Goal: Information Seeking & Learning: Find specific page/section

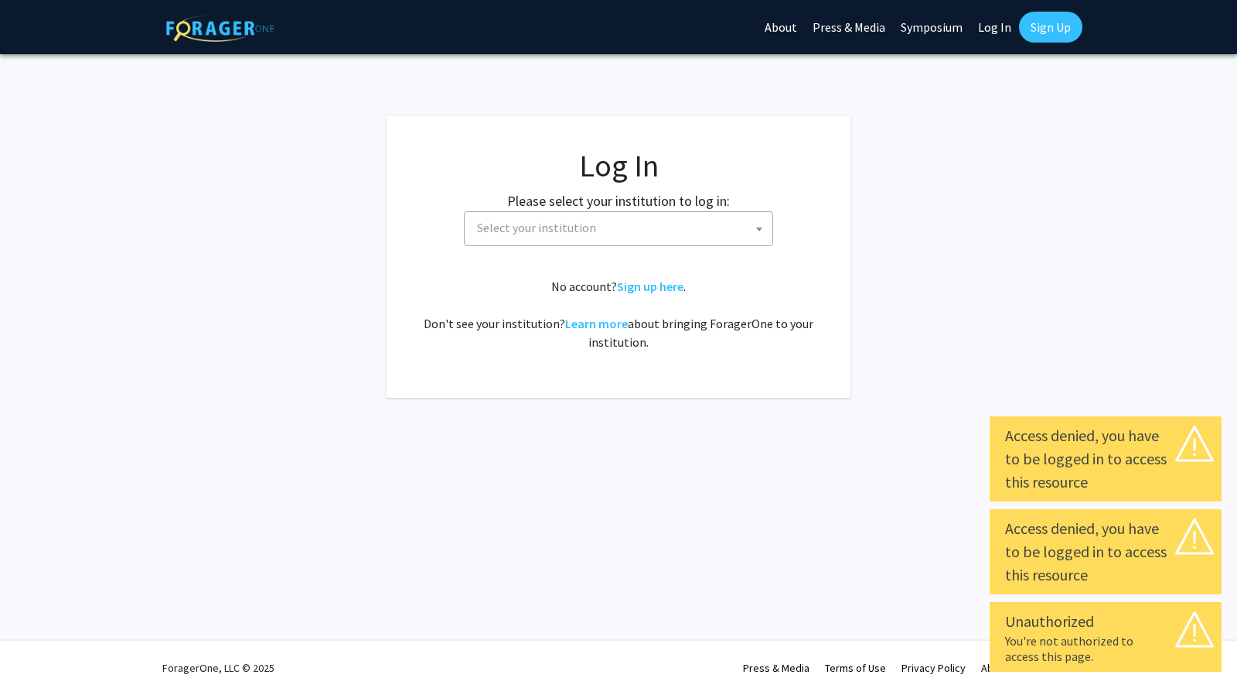
click at [555, 228] on span "Select your institution" at bounding box center [536, 227] width 119 height 15
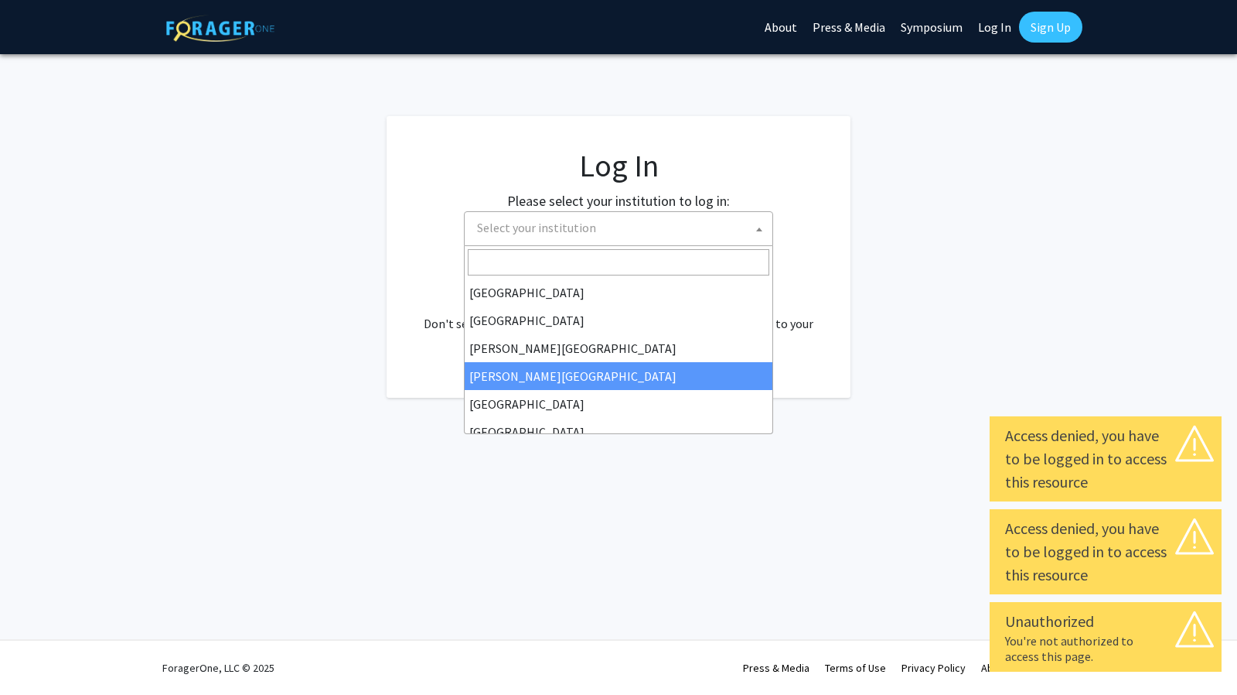
scroll to position [541, 0]
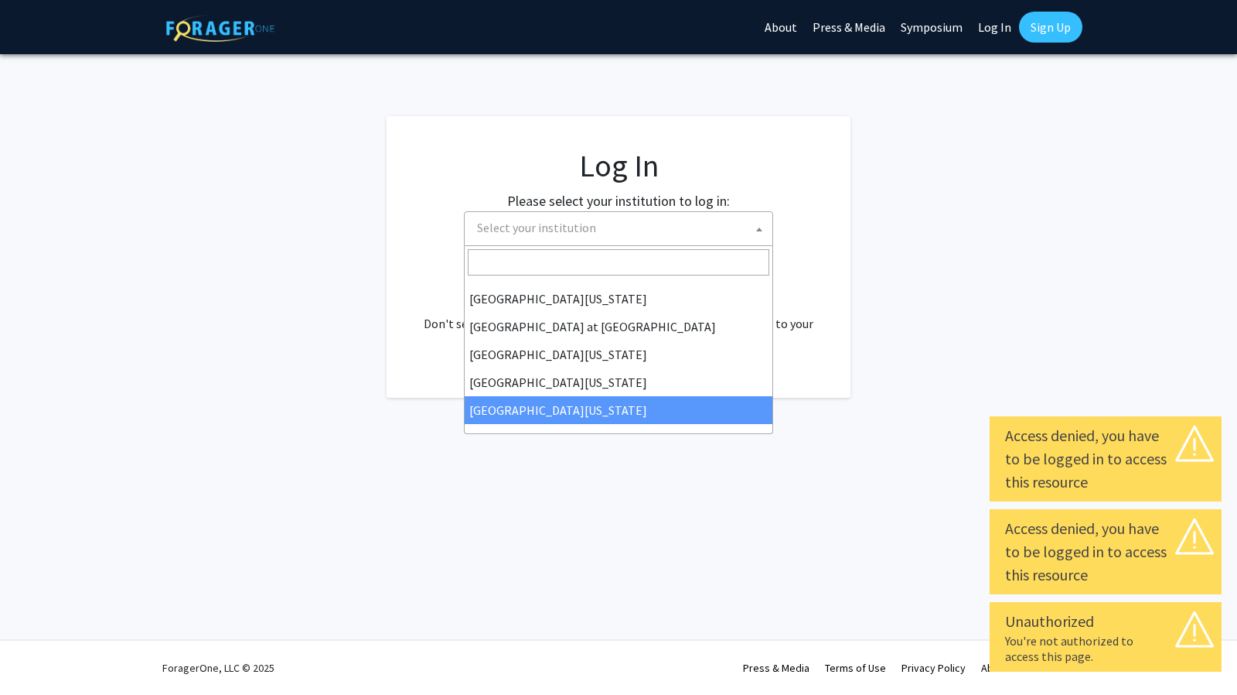
select select "33"
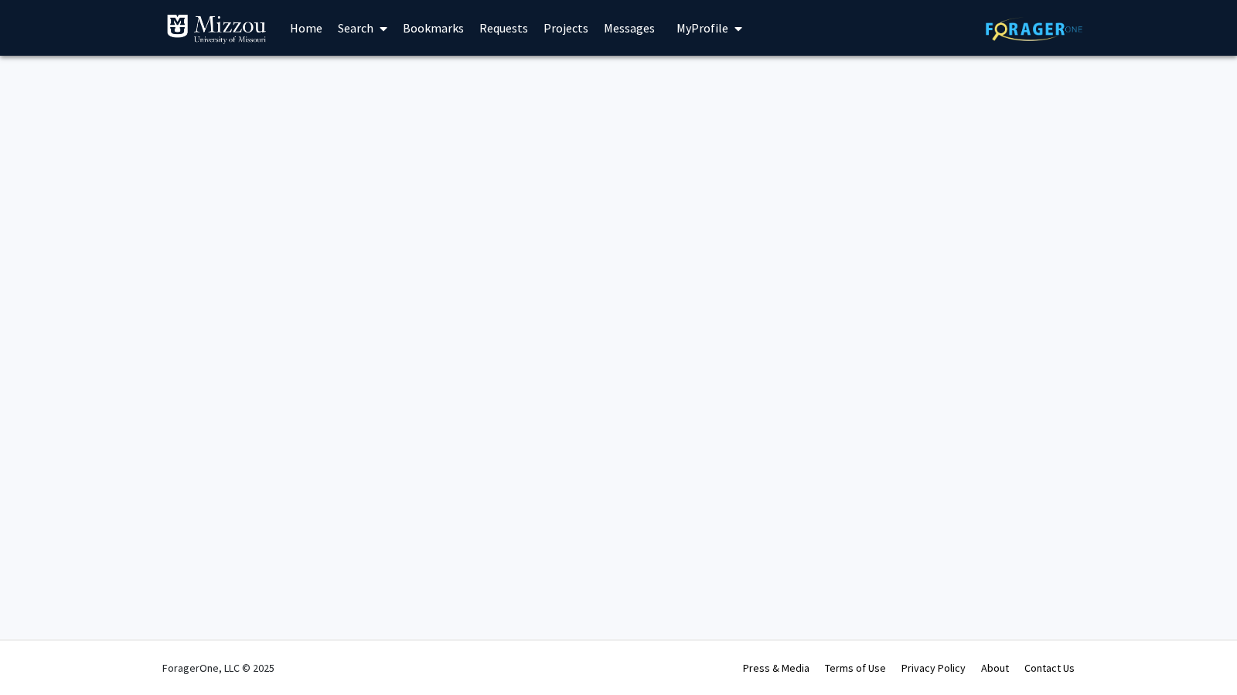
click at [316, 26] on link "Home" at bounding box center [306, 28] width 48 height 54
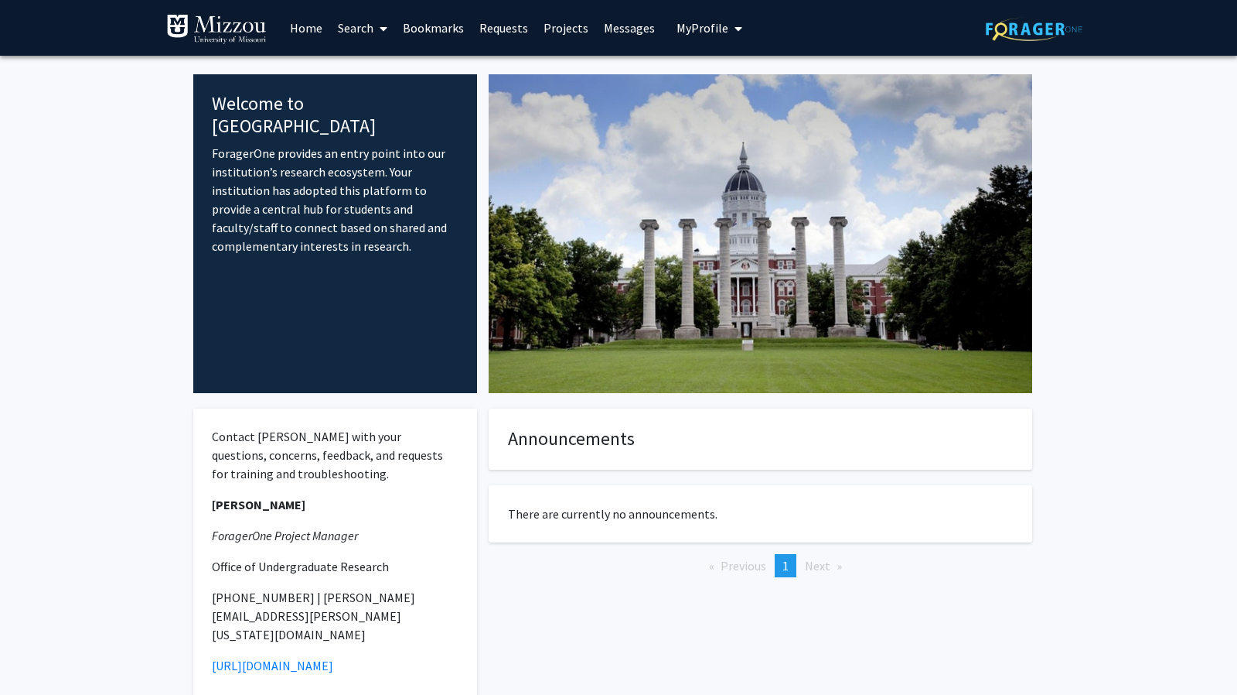
click at [316, 26] on link "Home" at bounding box center [306, 28] width 48 height 54
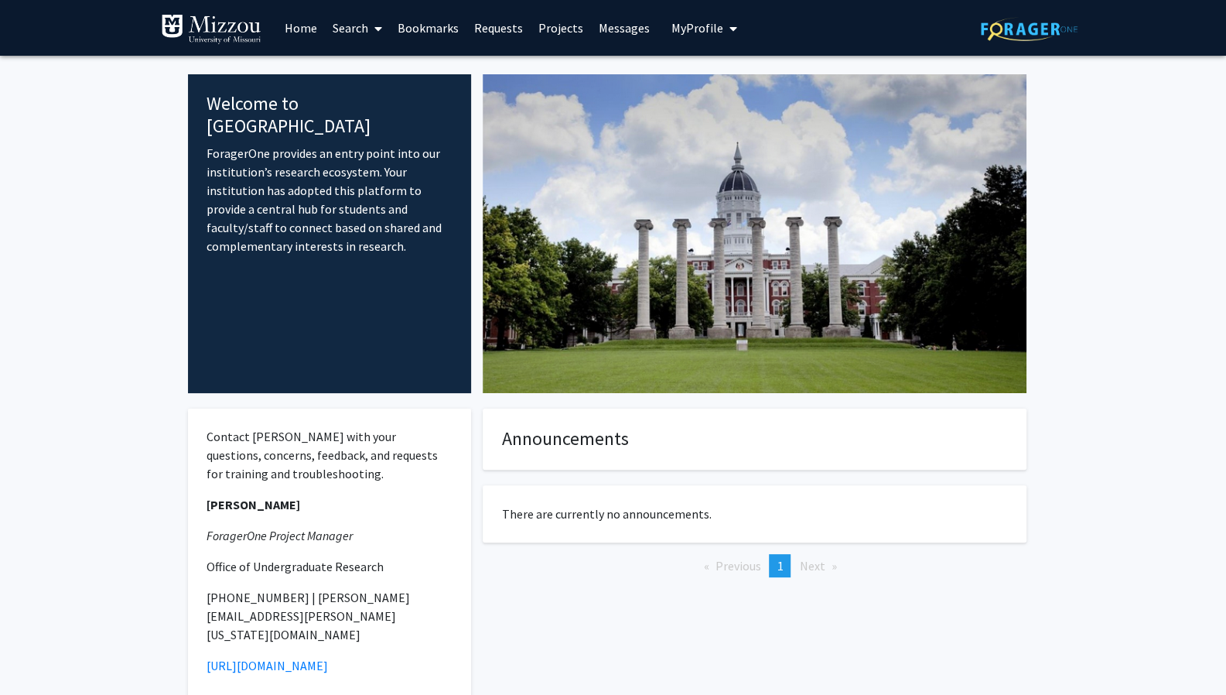
click at [316, 26] on link "Home" at bounding box center [301, 28] width 48 height 54
click at [498, 22] on link "Requests" at bounding box center [498, 28] width 64 height 54
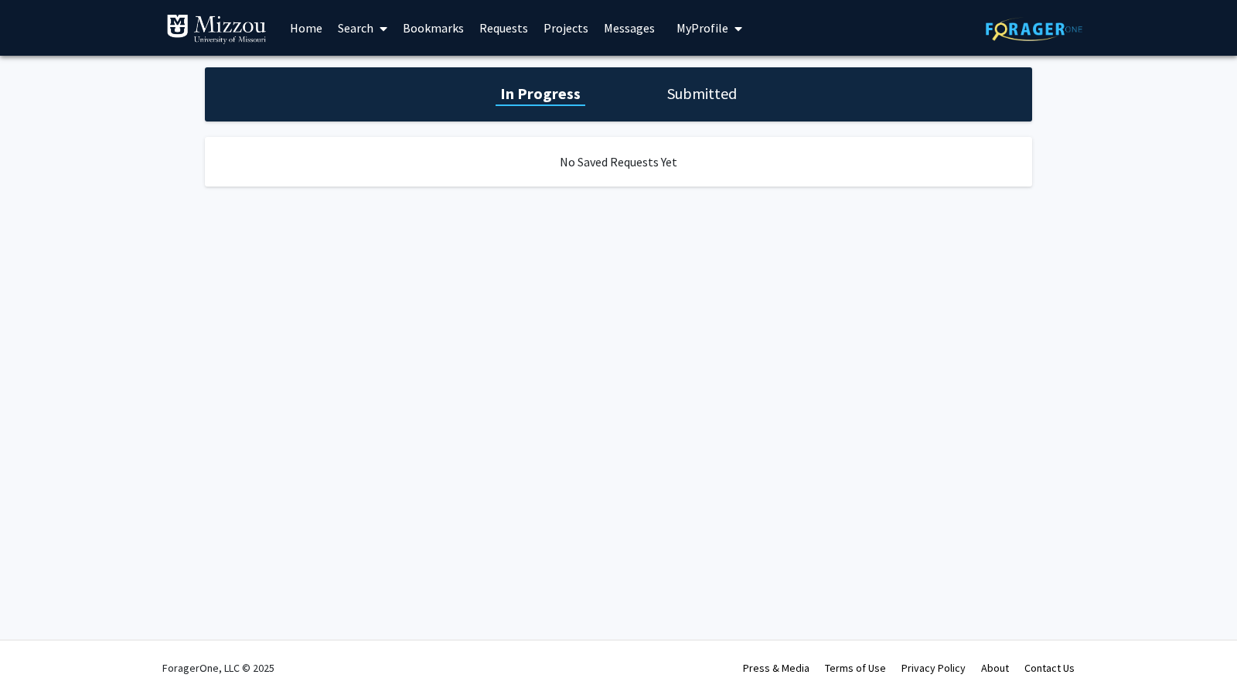
click at [549, 29] on link "Projects" at bounding box center [566, 28] width 60 height 54
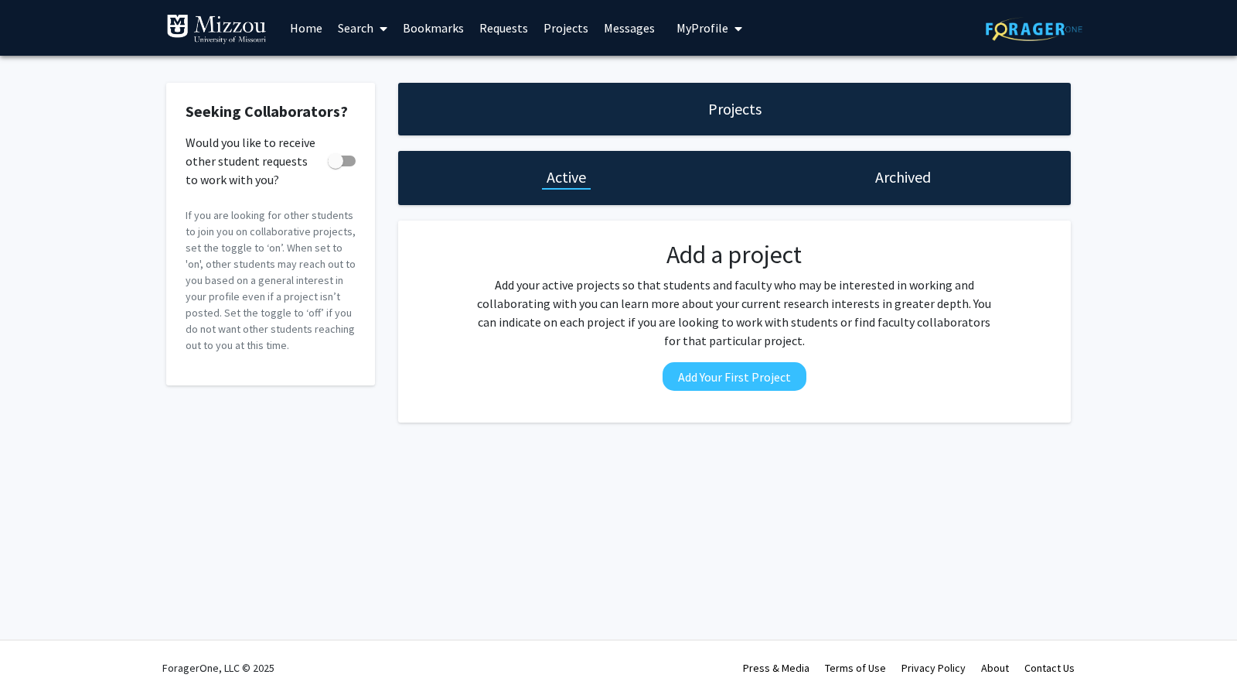
click at [619, 24] on link "Messages" at bounding box center [629, 28] width 67 height 54
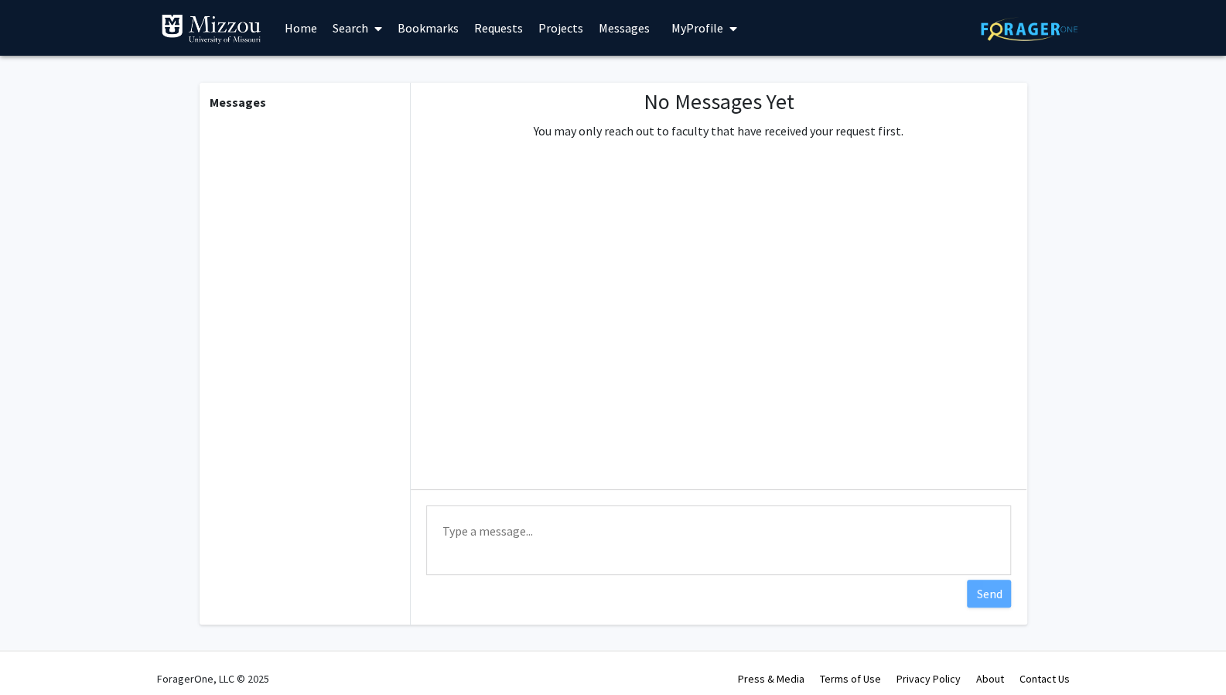
click at [565, 22] on link "Projects" at bounding box center [561, 28] width 60 height 54
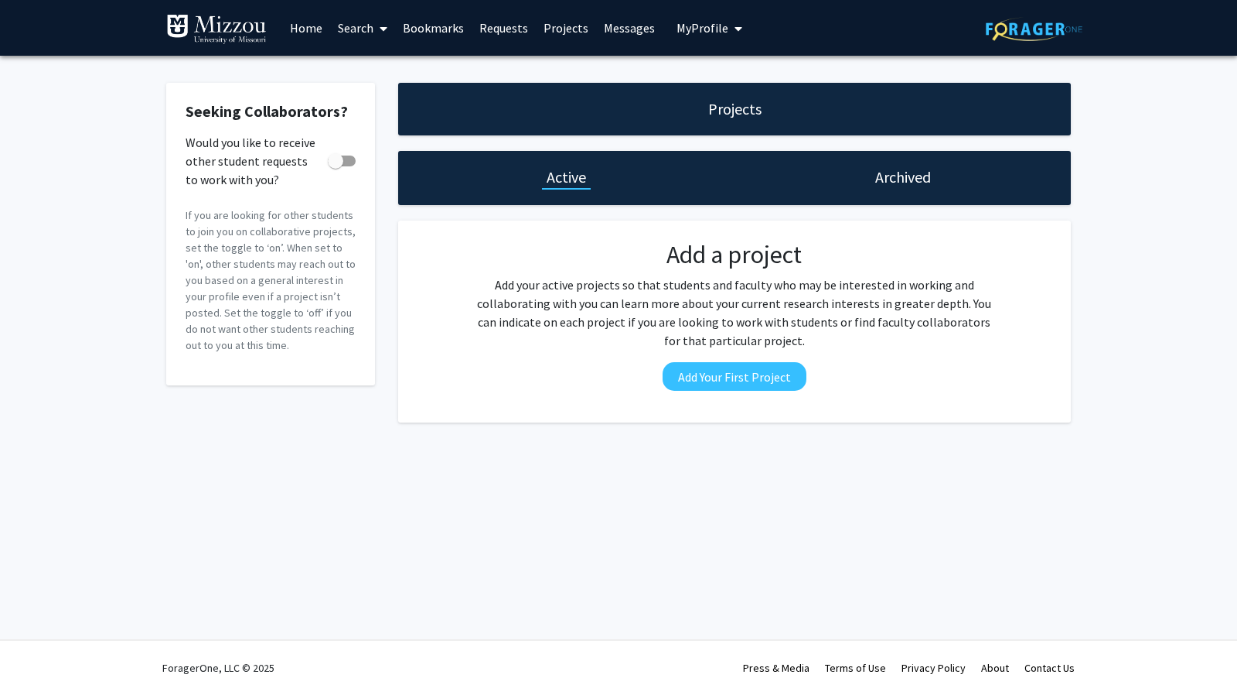
click at [685, 27] on span "My Profile" at bounding box center [703, 27] width 52 height 15
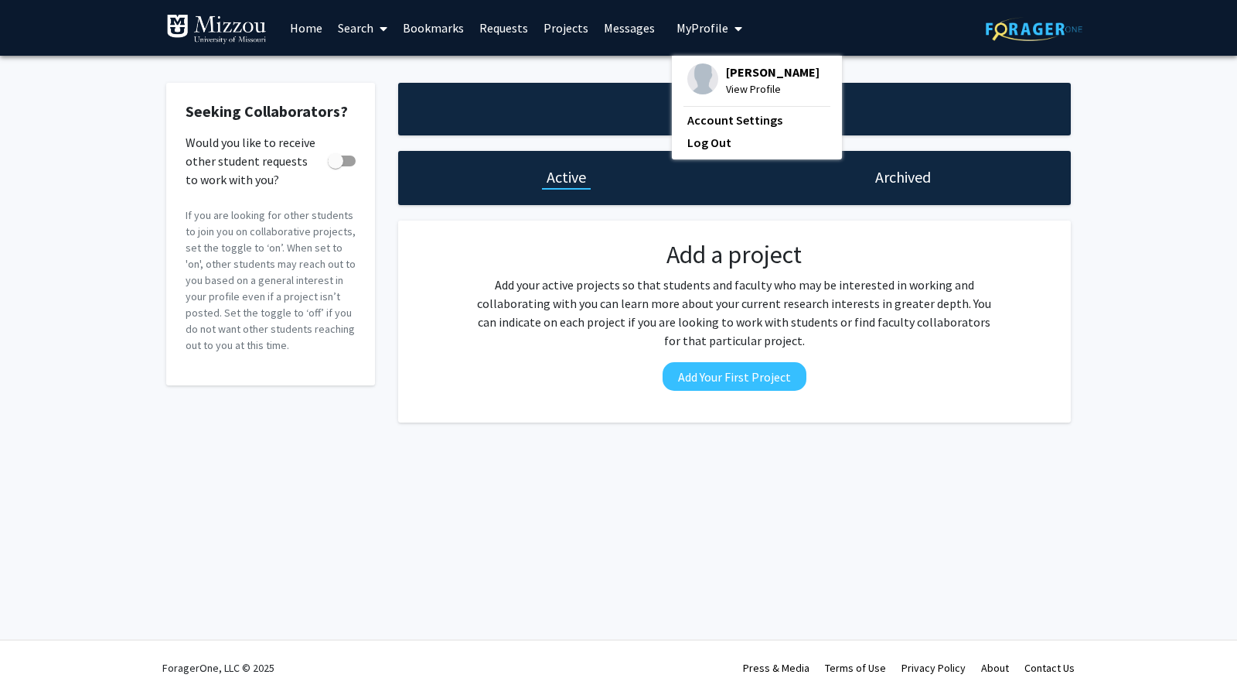
click at [739, 77] on span "Kaylin Conner" at bounding box center [773, 71] width 94 height 17
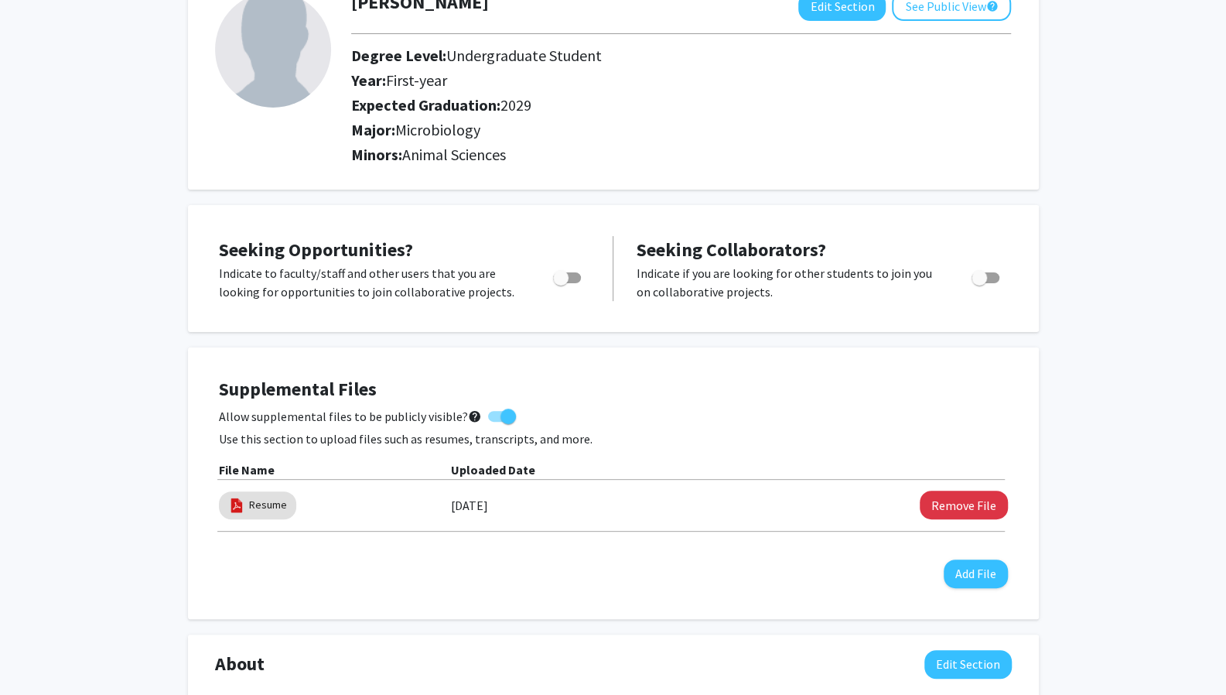
scroll to position [109, 0]
click at [566, 274] on span "Toggle" at bounding box center [560, 278] width 15 height 15
click at [561, 285] on input "Are you actively seeking opportunities?" at bounding box center [560, 285] width 1 height 1
checkbox input "true"
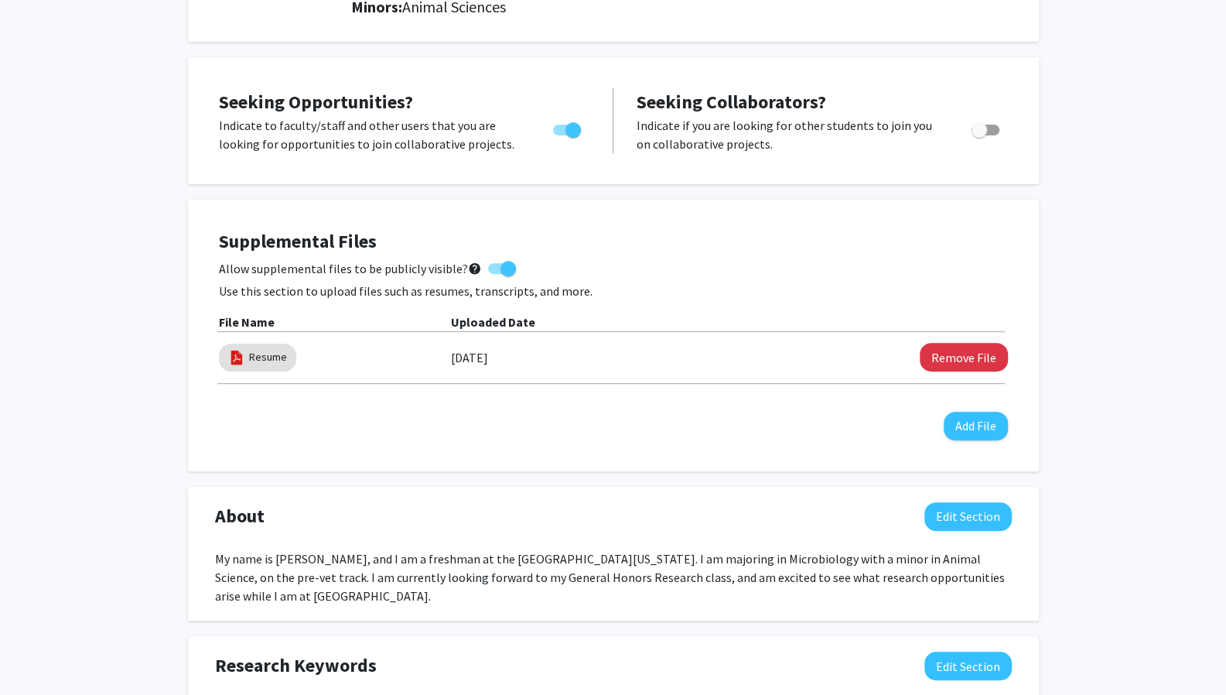
scroll to position [0, 0]
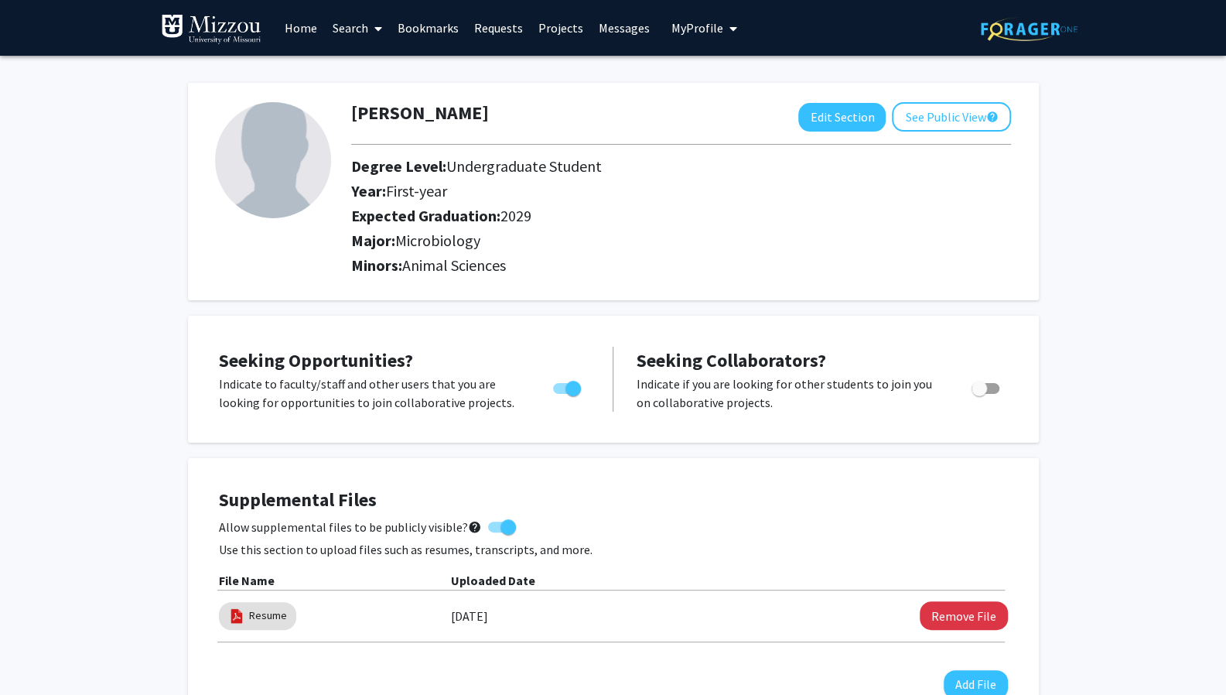
click at [291, 172] on img at bounding box center [273, 160] width 116 height 116
click at [814, 107] on button "Edit Section" at bounding box center [841, 117] width 87 height 29
select select "first-year"
select select "2029"
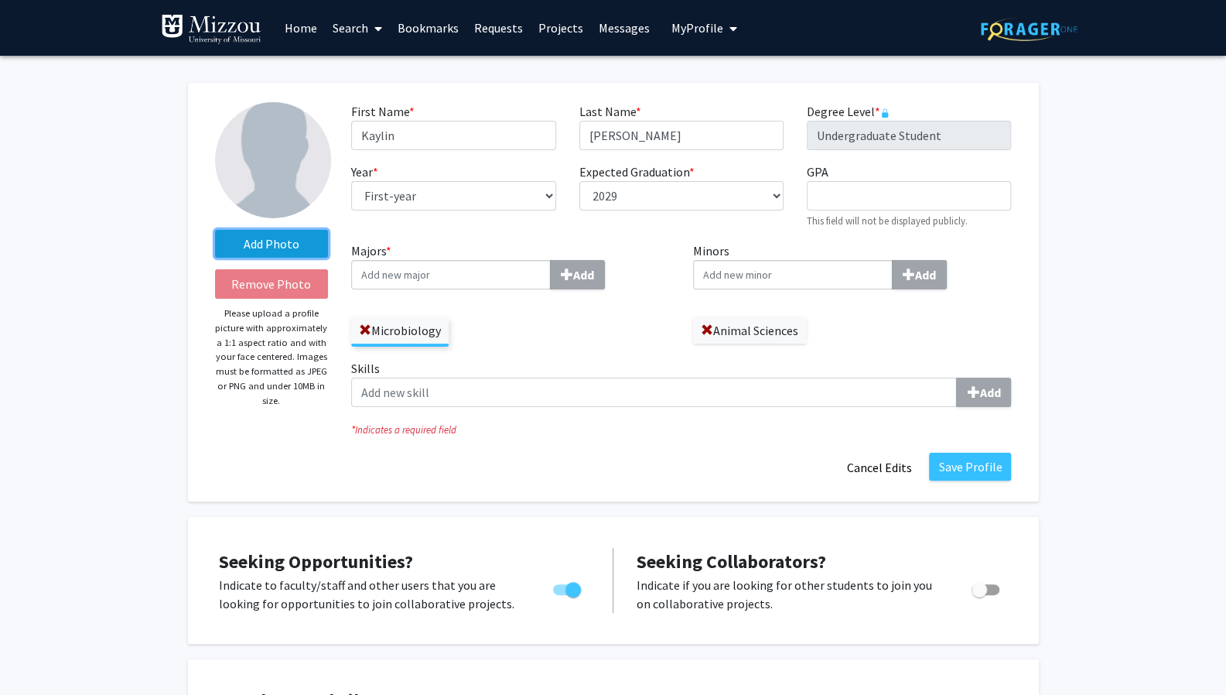
click at [279, 244] on label "Add Photo" at bounding box center [272, 244] width 114 height 28
click at [0, 0] on input "Add Photo" at bounding box center [0, 0] width 0 height 0
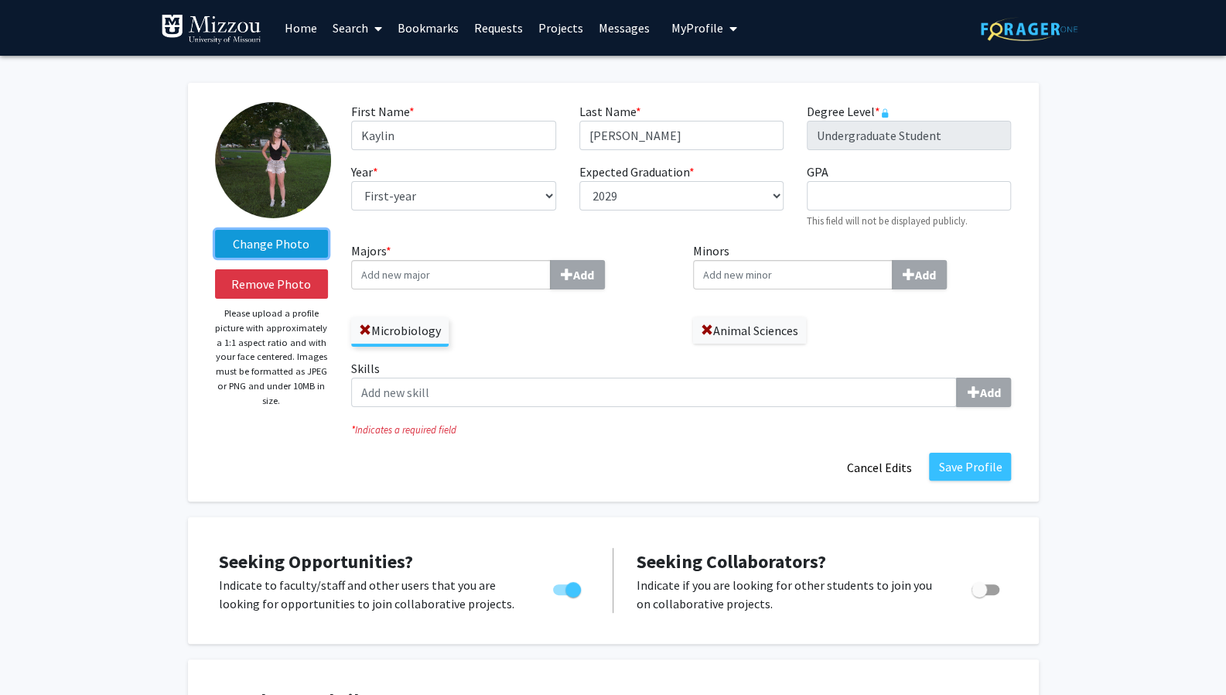
click at [283, 240] on label "Change Photo" at bounding box center [272, 244] width 114 height 28
click at [0, 0] on input "Change Photo" at bounding box center [0, 0] width 0 height 0
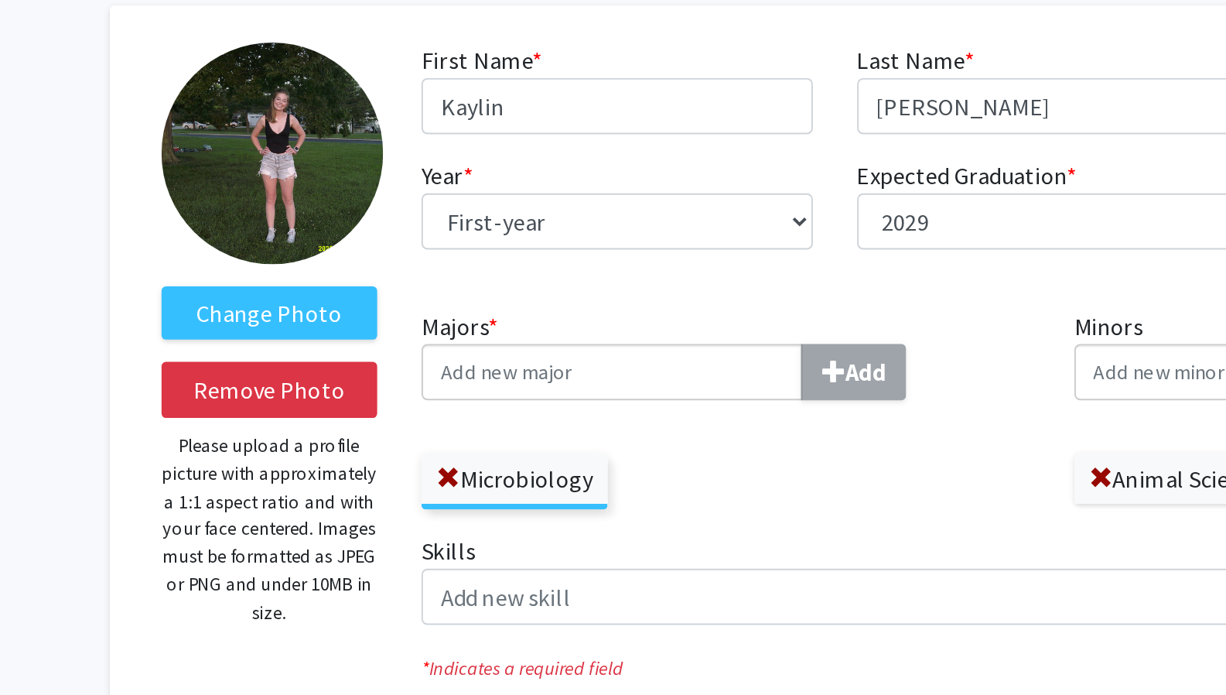
click at [274, 168] on img at bounding box center [273, 160] width 116 height 116
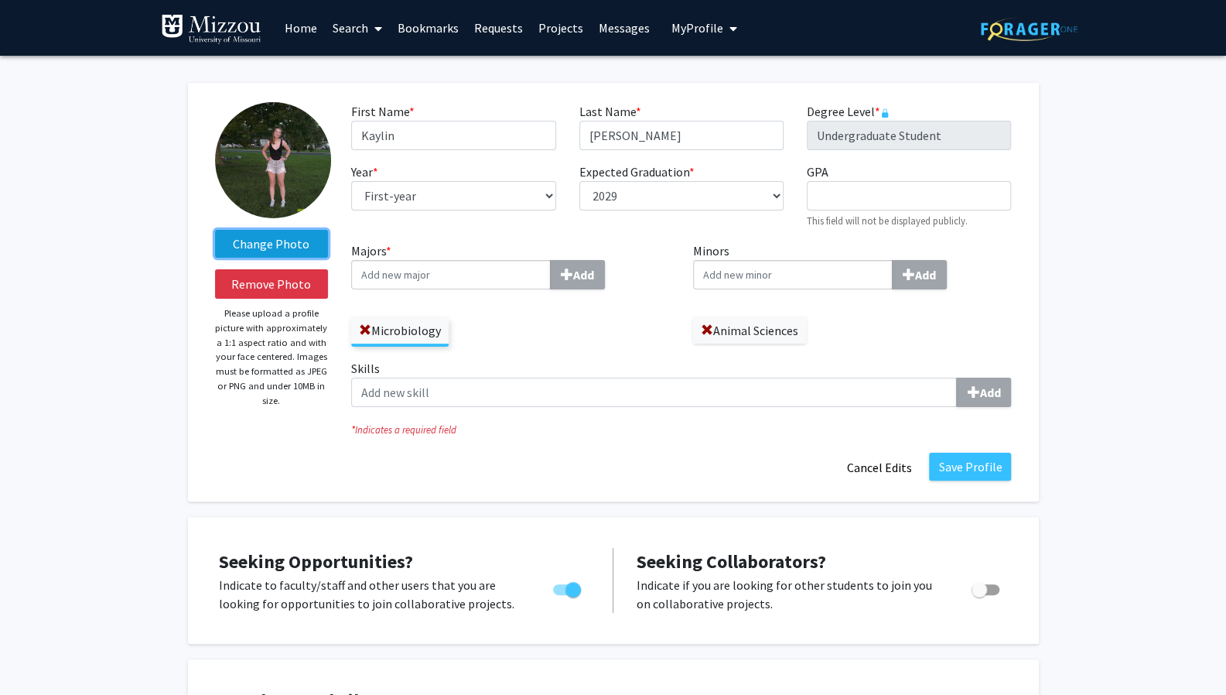
click at [309, 245] on label "Change Photo" at bounding box center [272, 244] width 114 height 28
click at [0, 0] on input "Change Photo" at bounding box center [0, 0] width 0 height 0
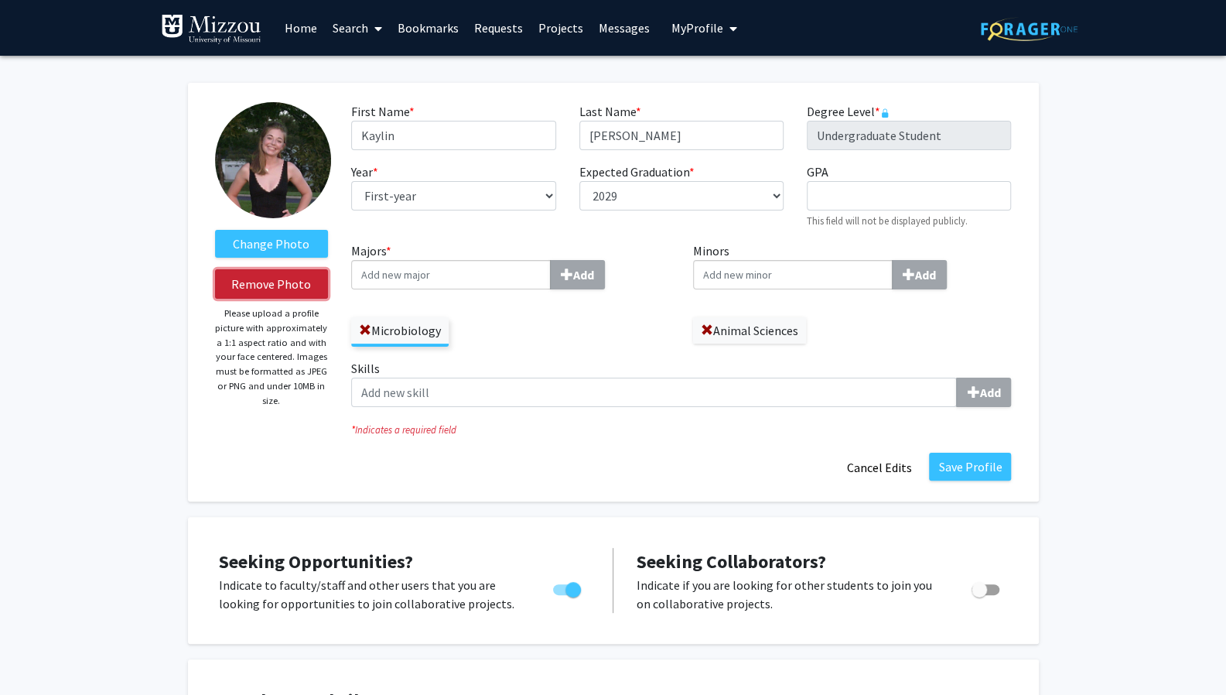
click at [290, 285] on button "Remove Photo" at bounding box center [272, 283] width 114 height 29
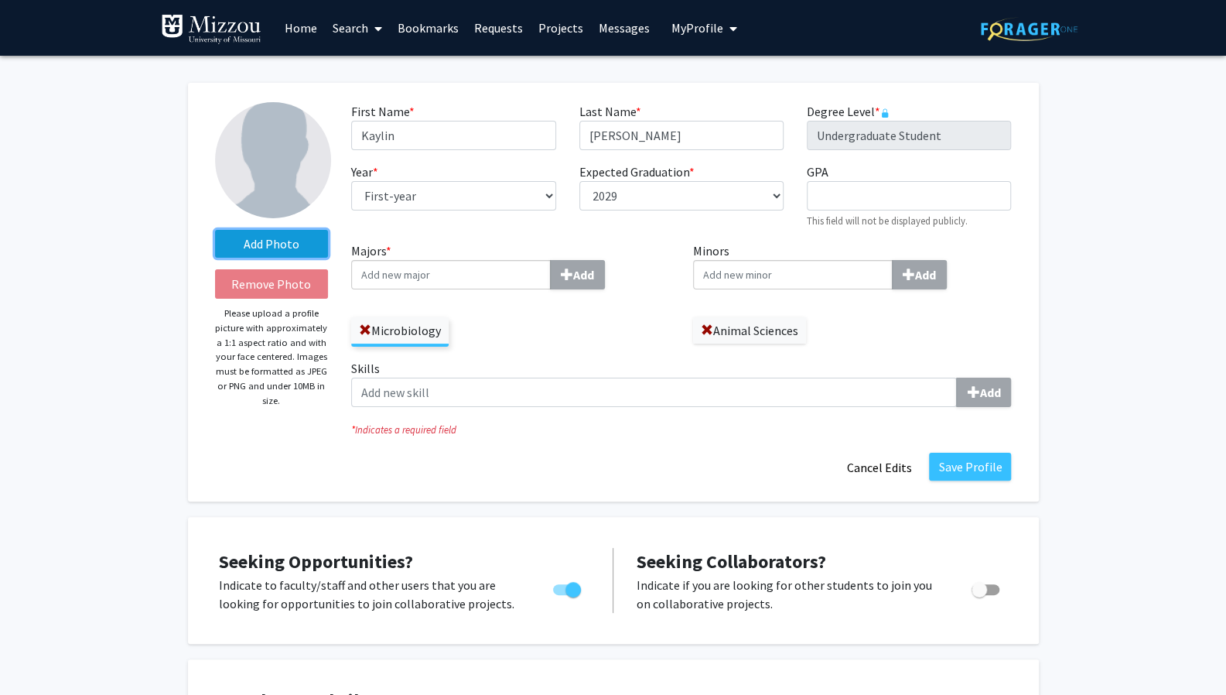
click at [288, 245] on label "Add Photo" at bounding box center [272, 244] width 114 height 28
click at [0, 0] on input "Add Photo" at bounding box center [0, 0] width 0 height 0
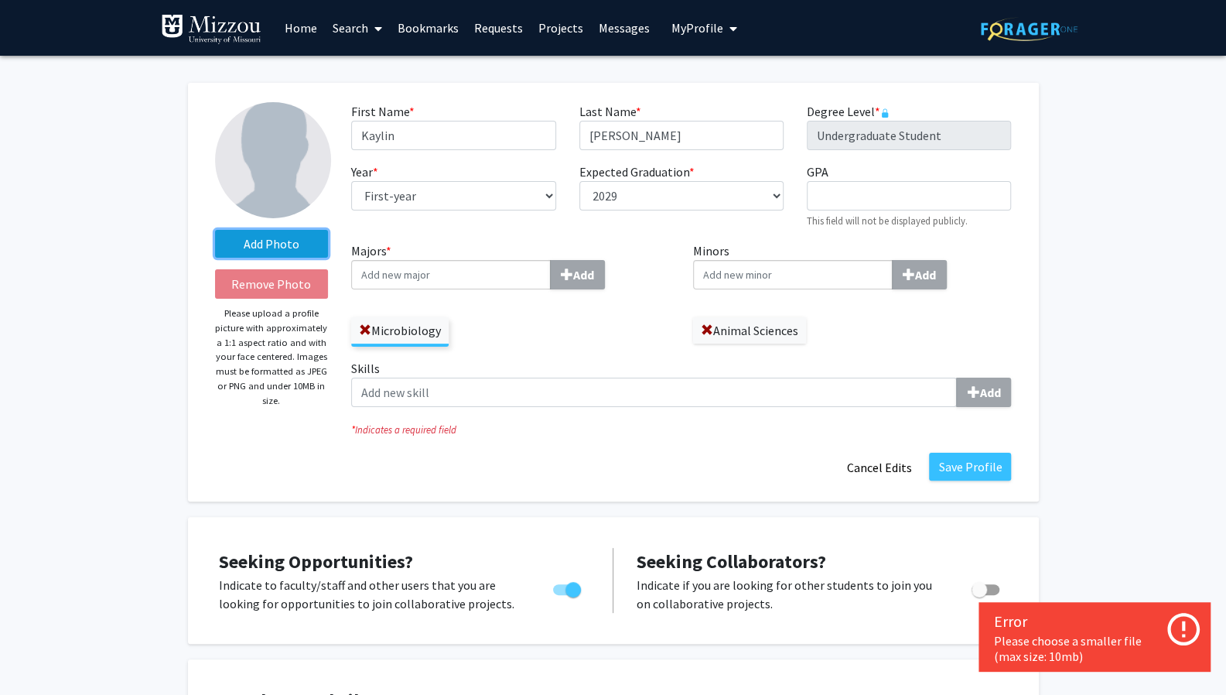
click at [288, 244] on label "Add Photo" at bounding box center [272, 244] width 114 height 28
click at [0, 0] on input "Add Photo" at bounding box center [0, 0] width 0 height 0
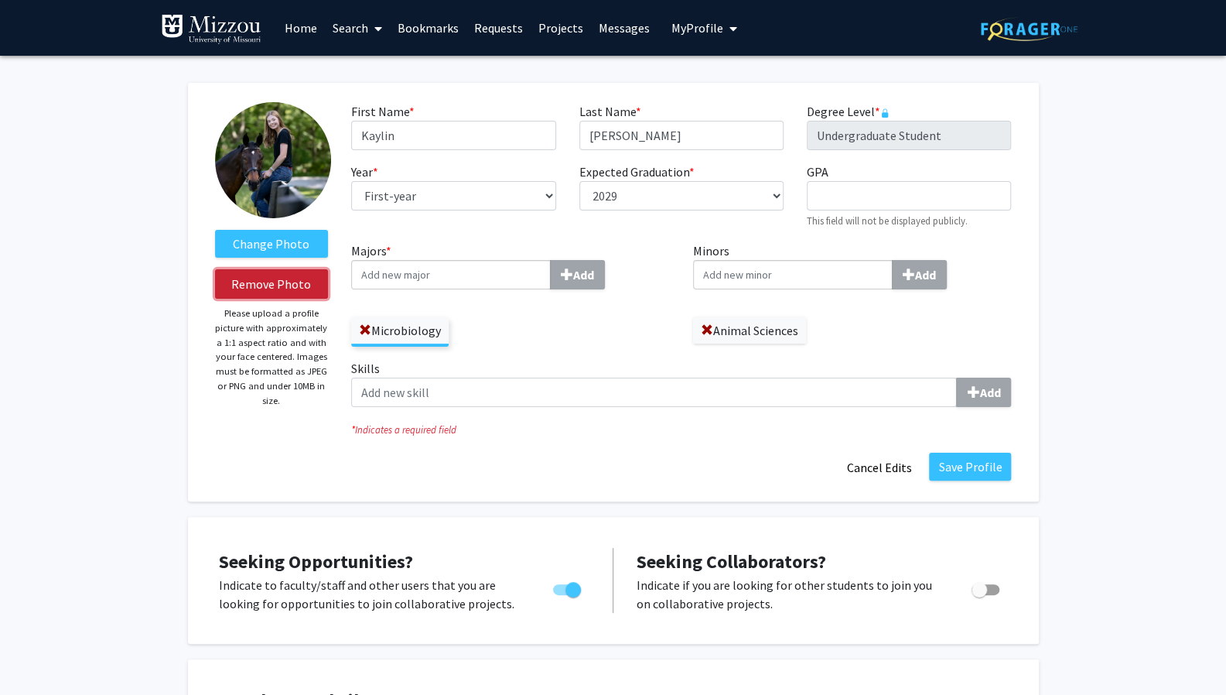
click at [278, 275] on button "Remove Photo" at bounding box center [272, 283] width 114 height 29
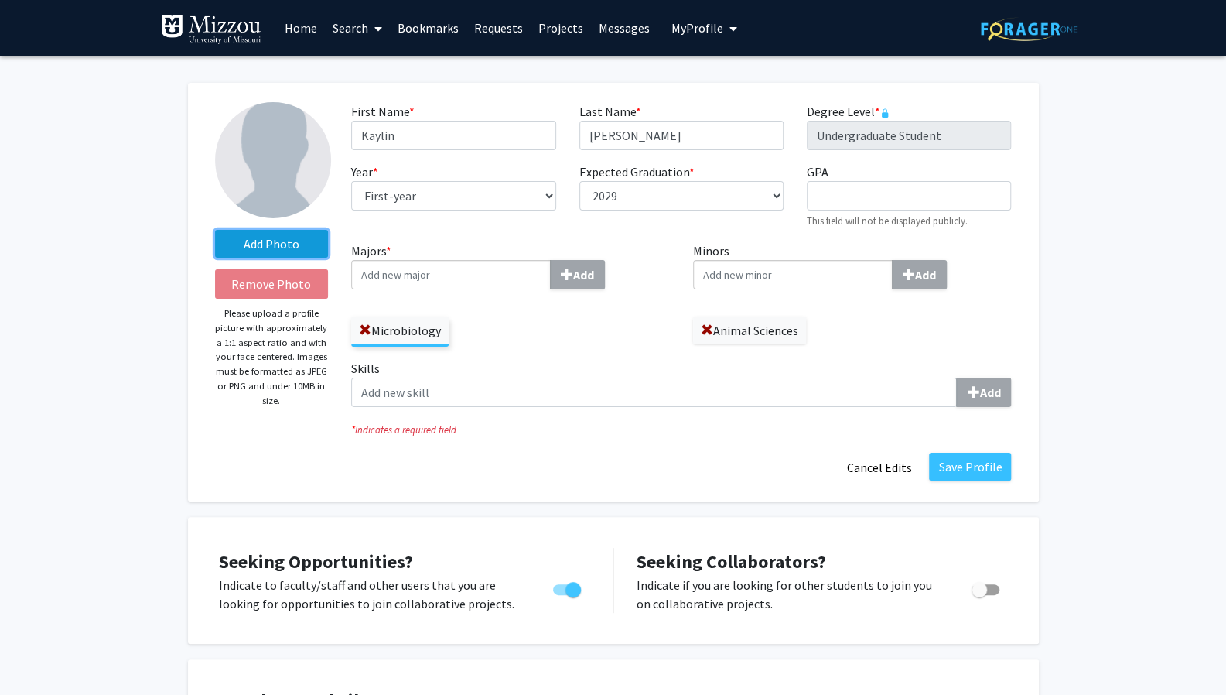
click at [283, 246] on label "Add Photo" at bounding box center [272, 244] width 114 height 28
click at [0, 0] on input "Add Photo" at bounding box center [0, 0] width 0 height 0
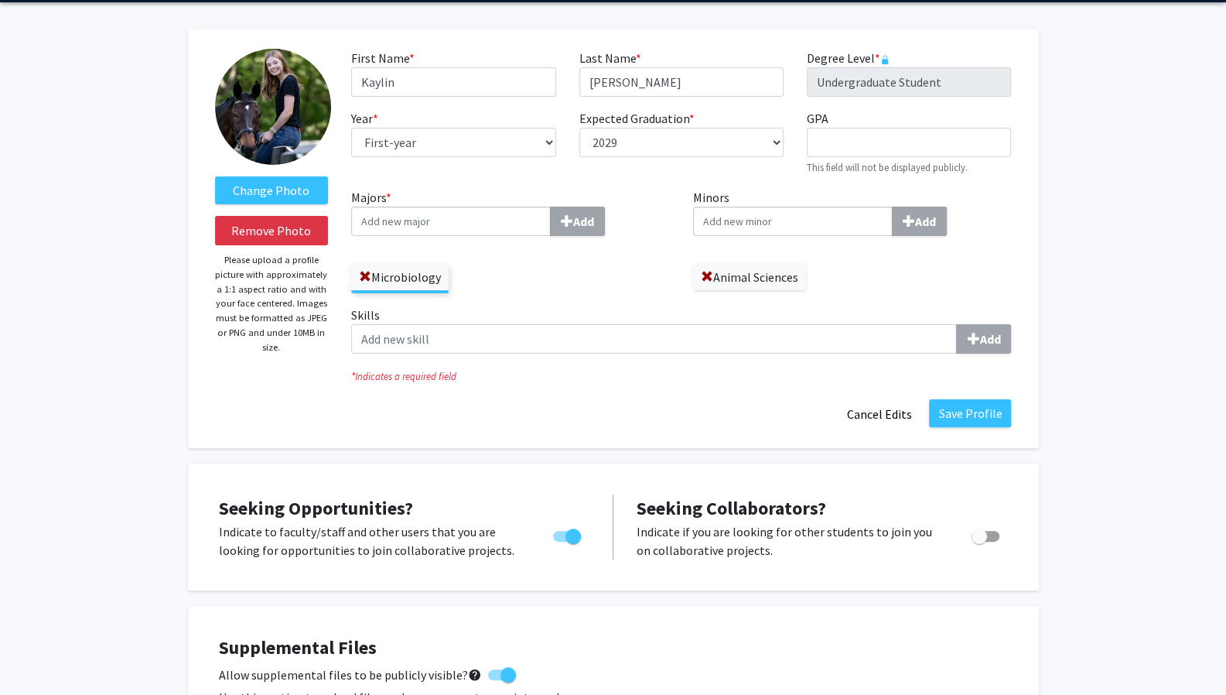
scroll to position [54, 0]
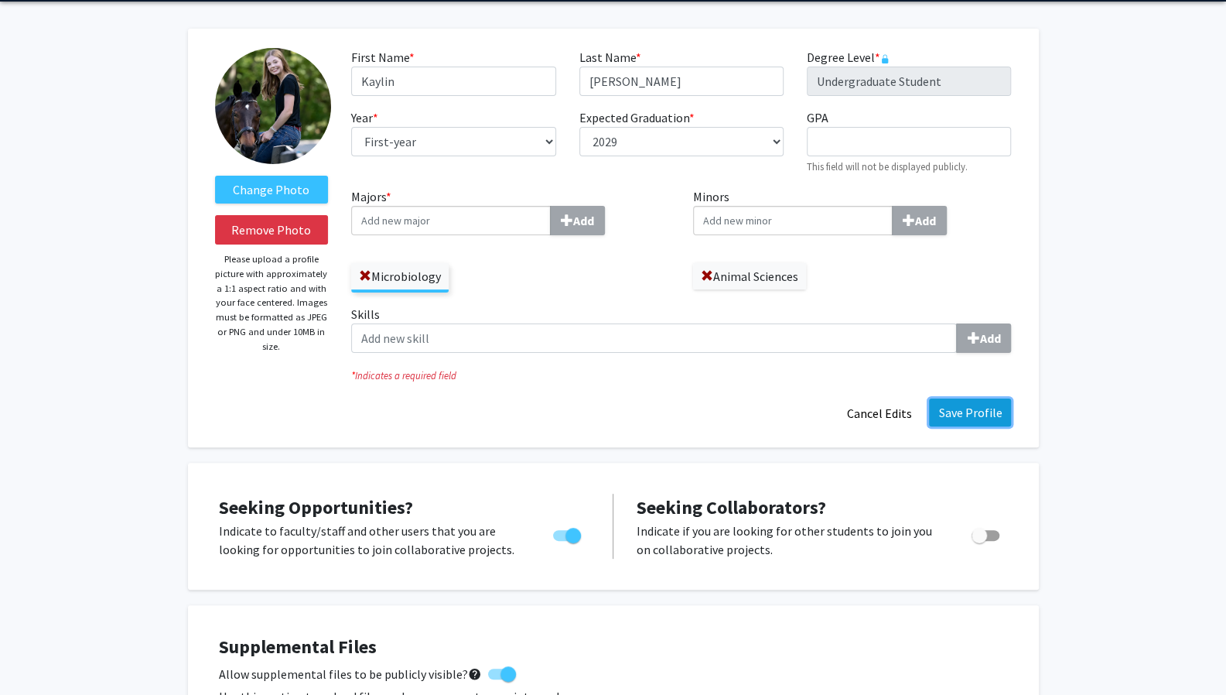
click at [961, 403] on button "Save Profile" at bounding box center [970, 412] width 82 height 28
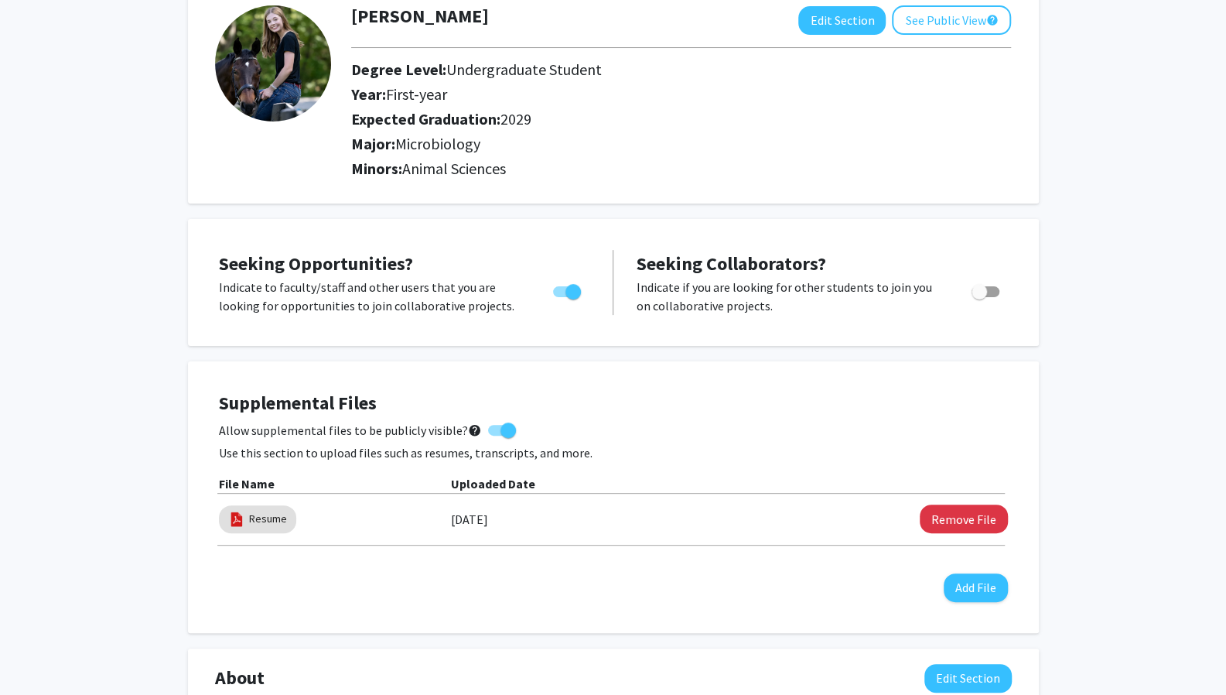
scroll to position [0, 0]
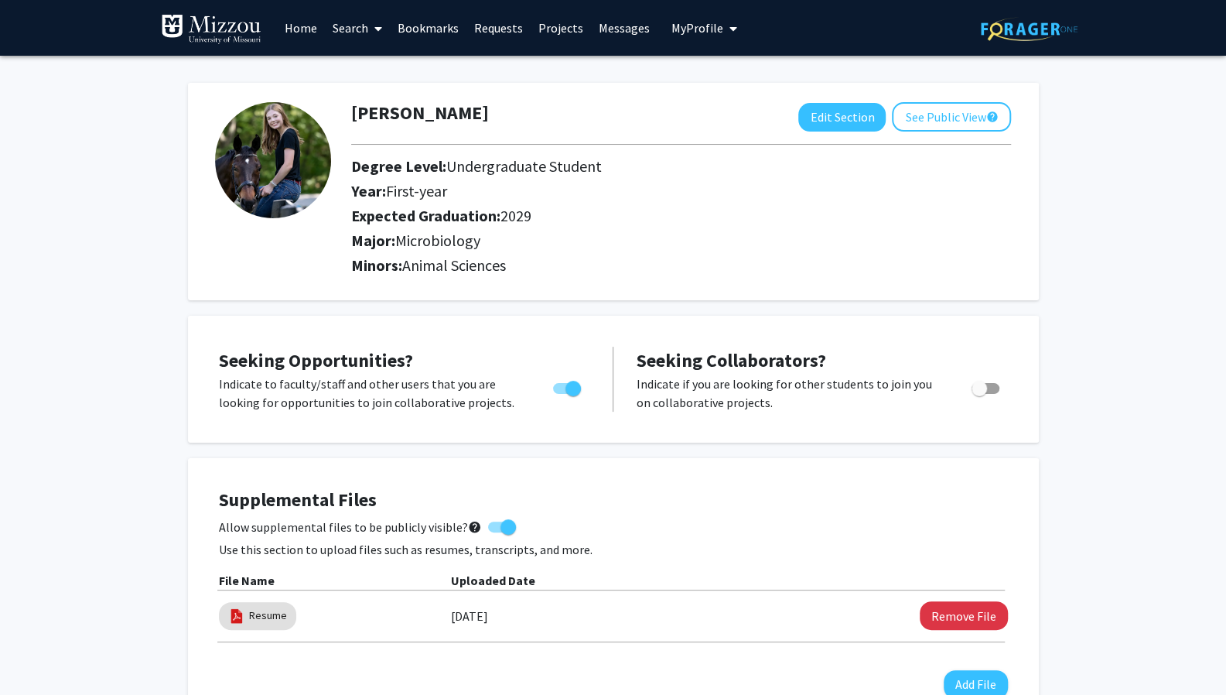
click at [553, 15] on link "Projects" at bounding box center [561, 28] width 60 height 54
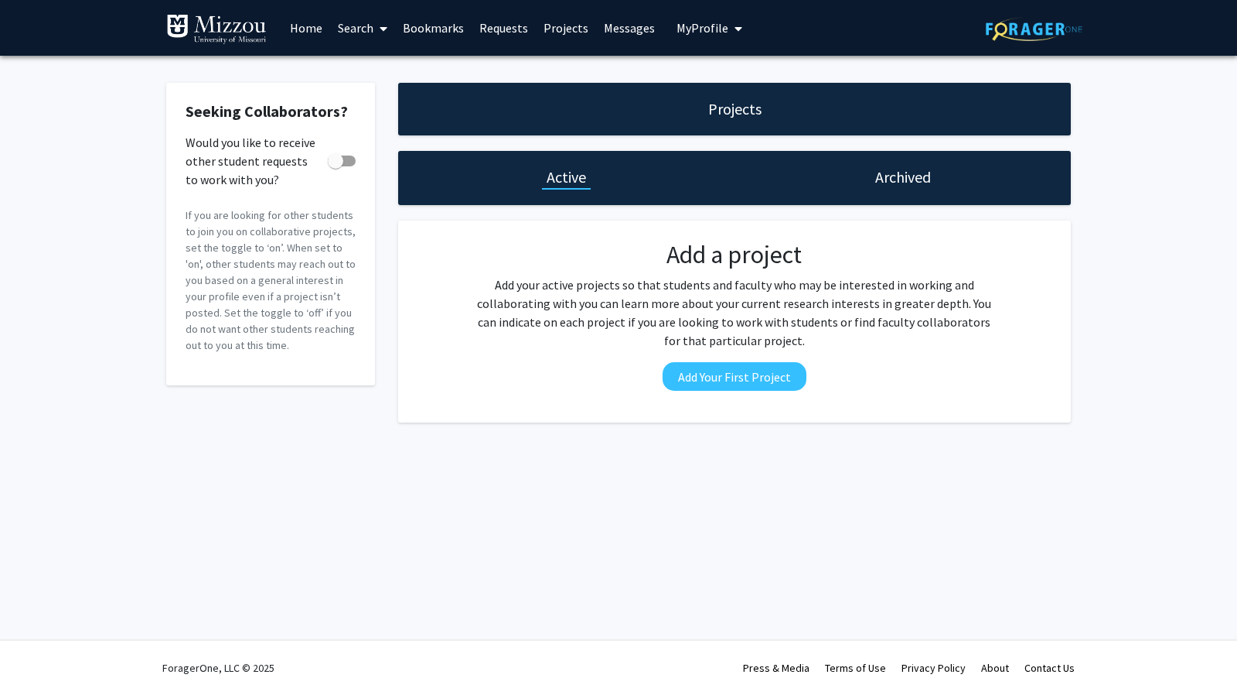
click at [493, 26] on link "Requests" at bounding box center [504, 28] width 64 height 54
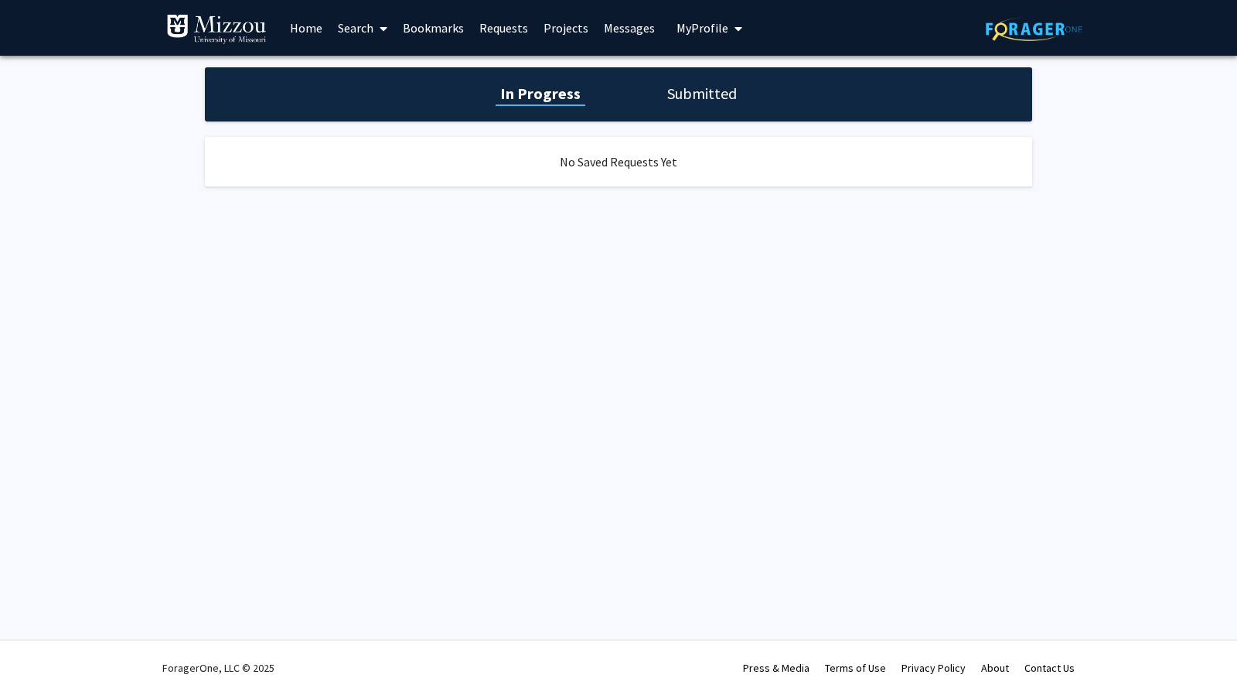
click at [439, 26] on link "Bookmarks" at bounding box center [433, 28] width 77 height 54
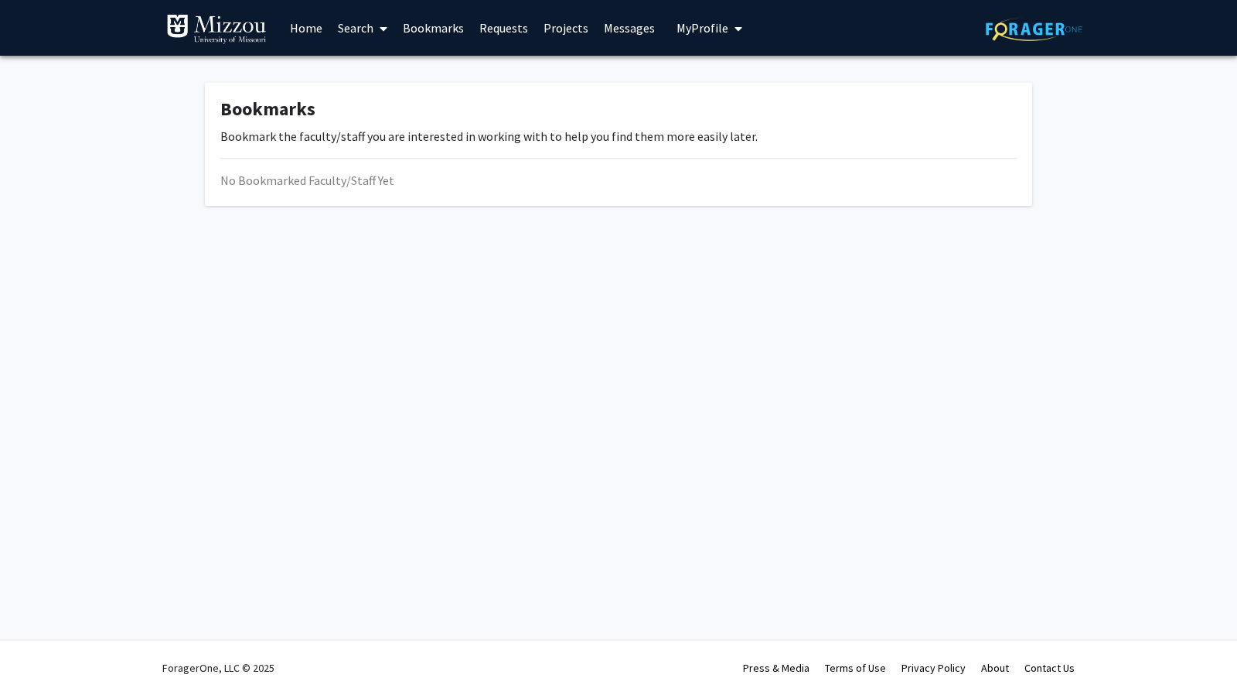
click at [365, 25] on link "Search" at bounding box center [362, 28] width 65 height 54
click at [399, 66] on span "Faculty/Staff" at bounding box center [387, 71] width 114 height 31
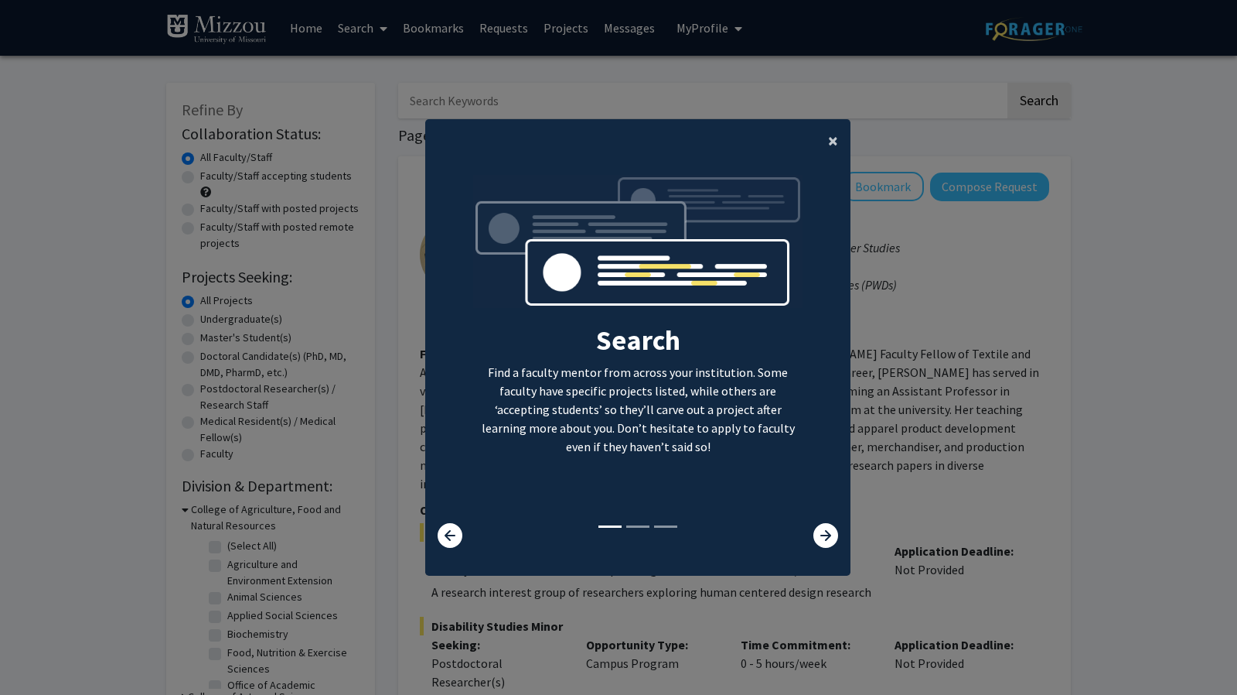
click at [828, 140] on span "×" at bounding box center [833, 140] width 10 height 24
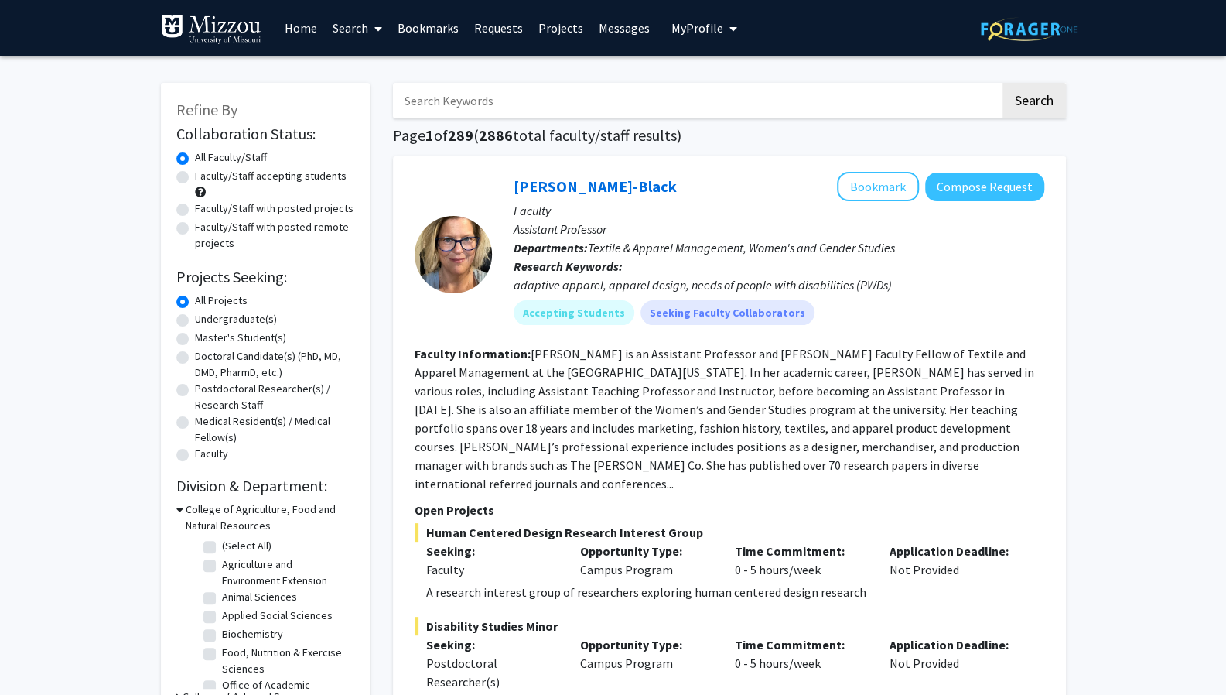
click at [575, 102] on input "Search Keywords" at bounding box center [696, 101] width 607 height 36
type input "veterinary"
click at [1002, 83] on button "Search" at bounding box center [1033, 101] width 63 height 36
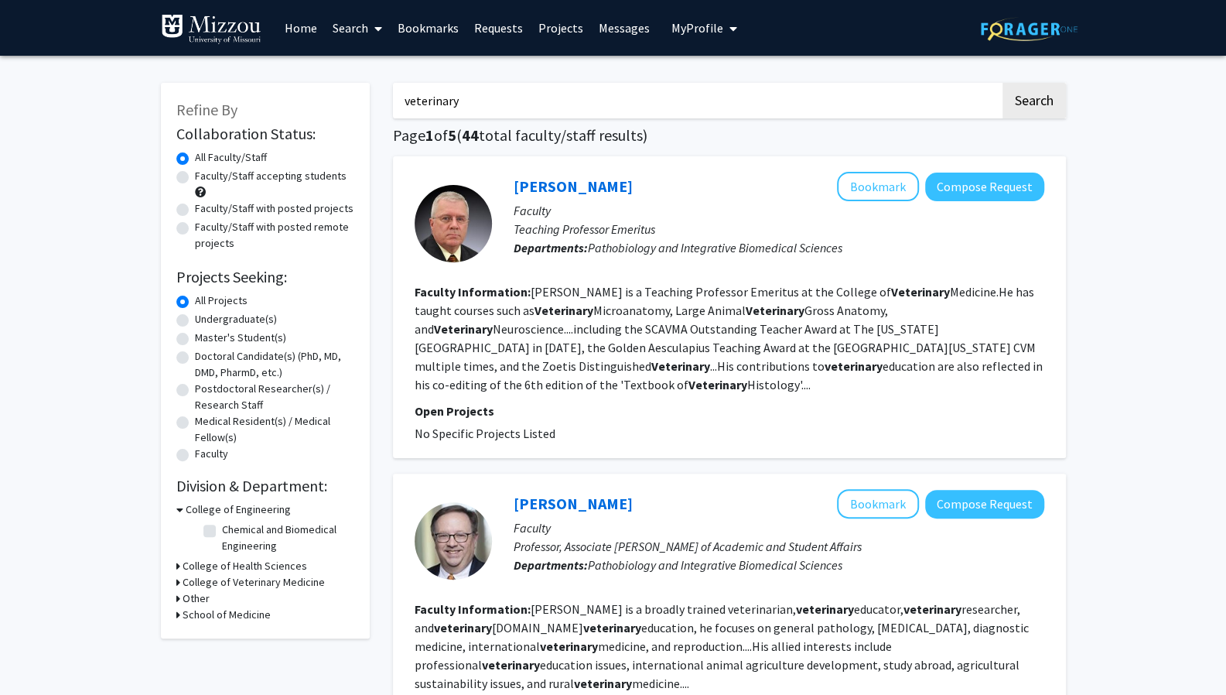
click at [195, 179] on label "Faculty/Staff accepting students" at bounding box center [271, 176] width 152 height 16
click at [195, 178] on input "Faculty/Staff accepting students" at bounding box center [200, 173] width 10 height 10
radio input "true"
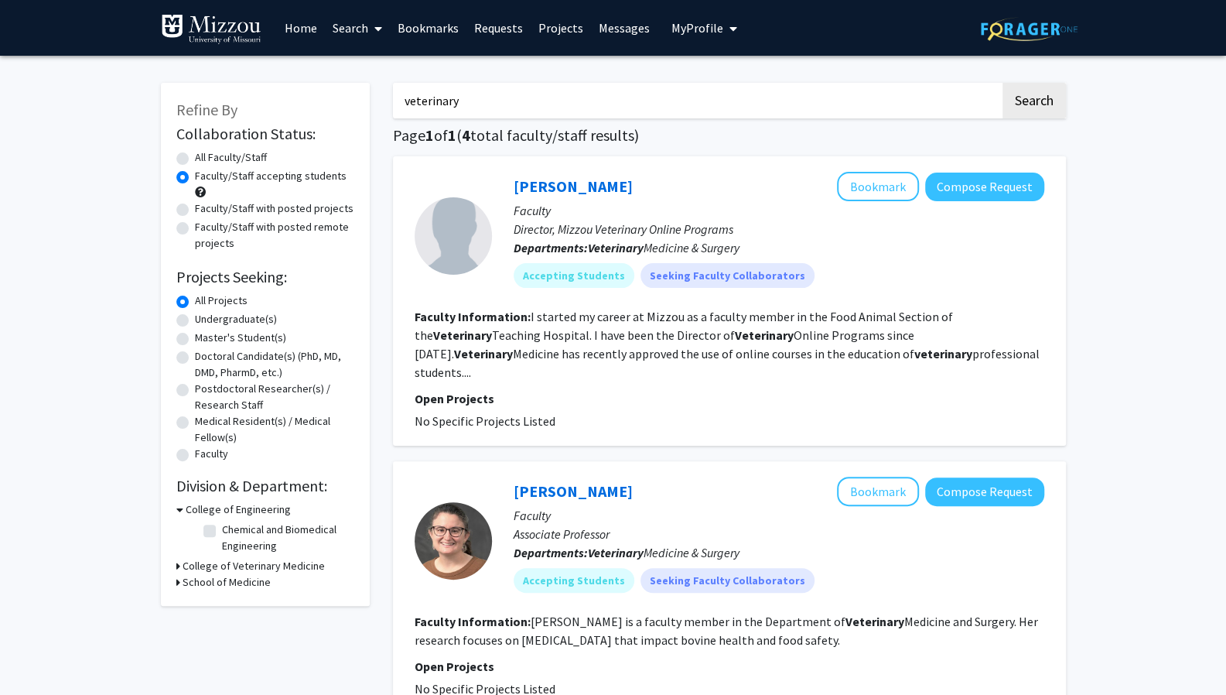
click at [195, 321] on label "Undergraduate(s)" at bounding box center [236, 319] width 82 height 16
click at [195, 321] on input "Undergraduate(s)" at bounding box center [200, 316] width 10 height 10
radio input "true"
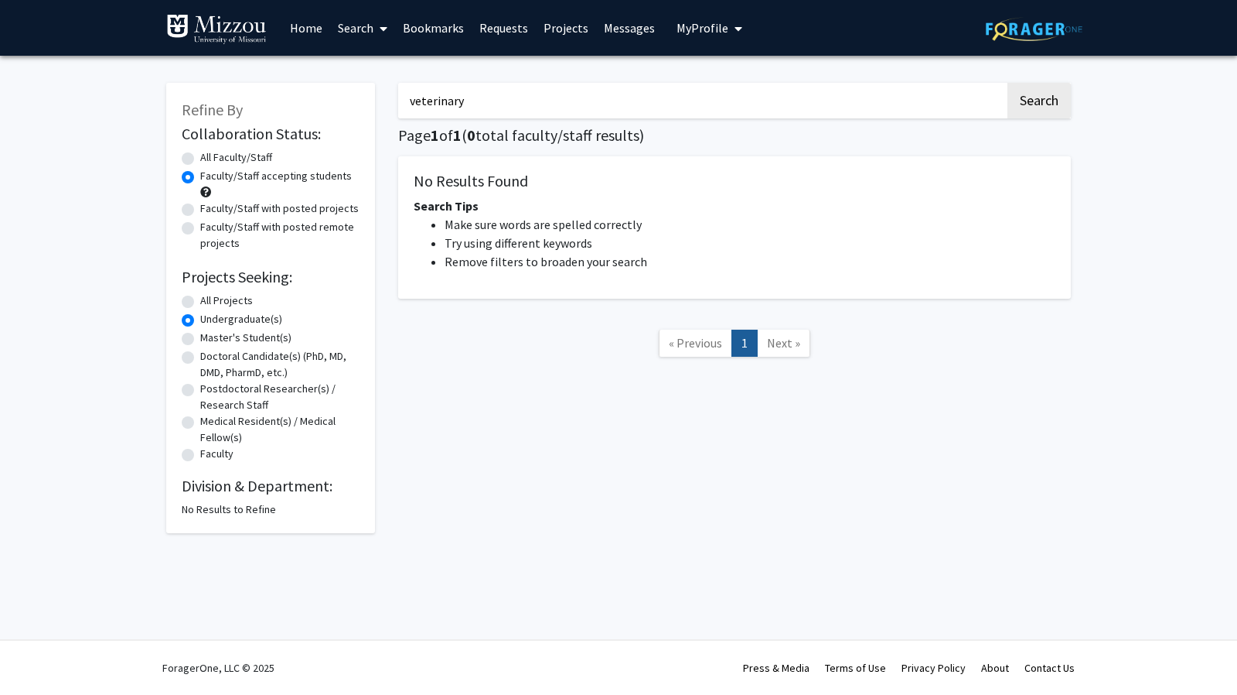
click at [200, 207] on label "Faculty/Staff with posted projects" at bounding box center [279, 208] width 159 height 16
click at [200, 207] on input "Faculty/Staff with posted projects" at bounding box center [205, 205] width 10 height 10
radio input "true"
click at [200, 173] on label "Faculty/Staff accepting students" at bounding box center [276, 176] width 152 height 16
click at [200, 173] on input "Faculty/Staff accepting students" at bounding box center [205, 173] width 10 height 10
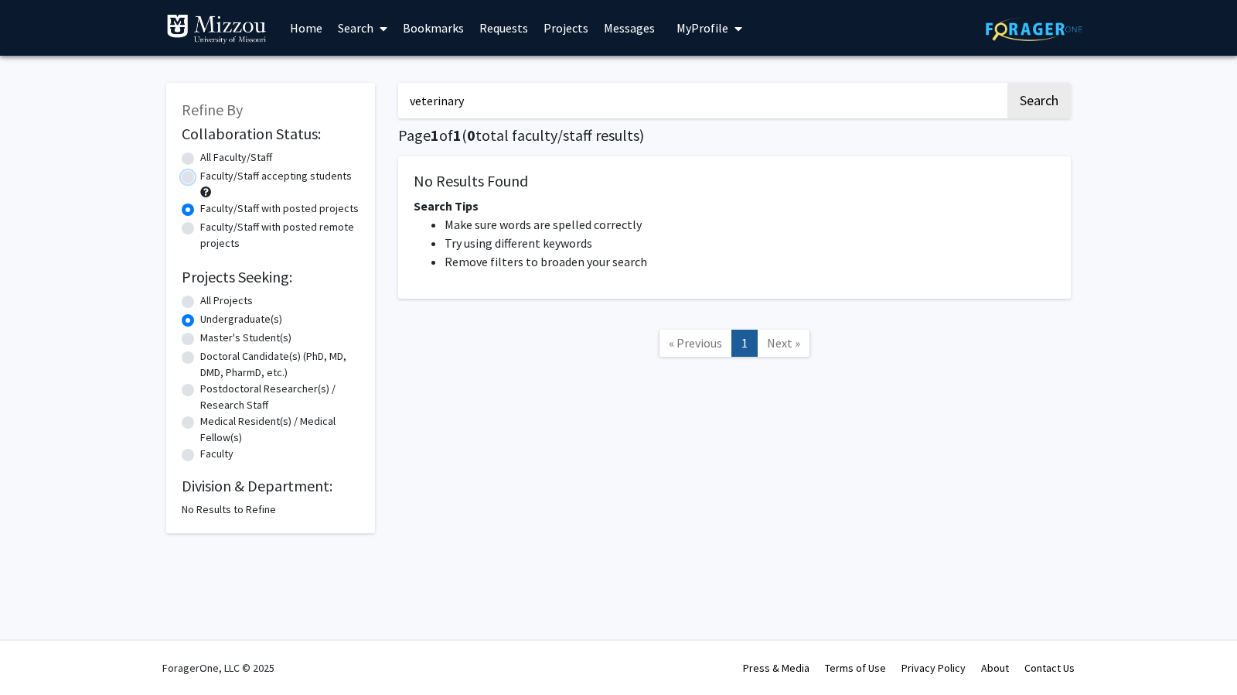
radio input "true"
click at [784, 109] on input "veterinary" at bounding box center [701, 101] width 607 height 36
type input "v"
type input "animal"
click at [1008, 83] on button "Search" at bounding box center [1039, 101] width 63 height 36
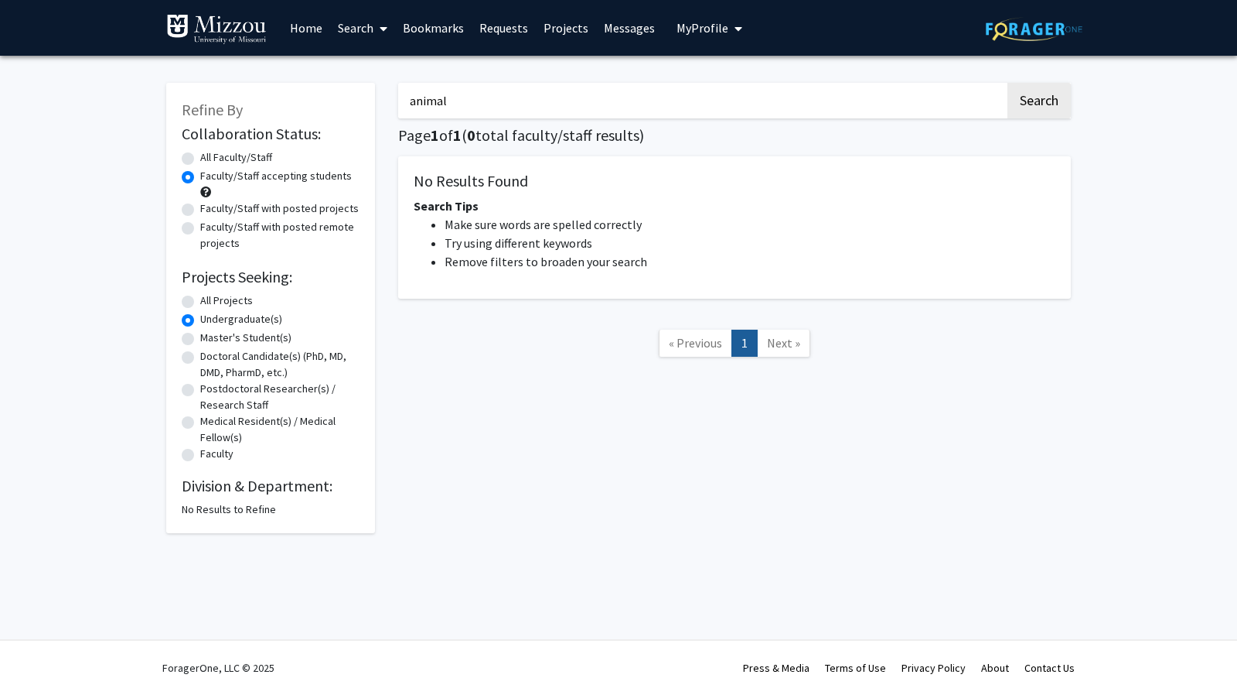
radio input "true"
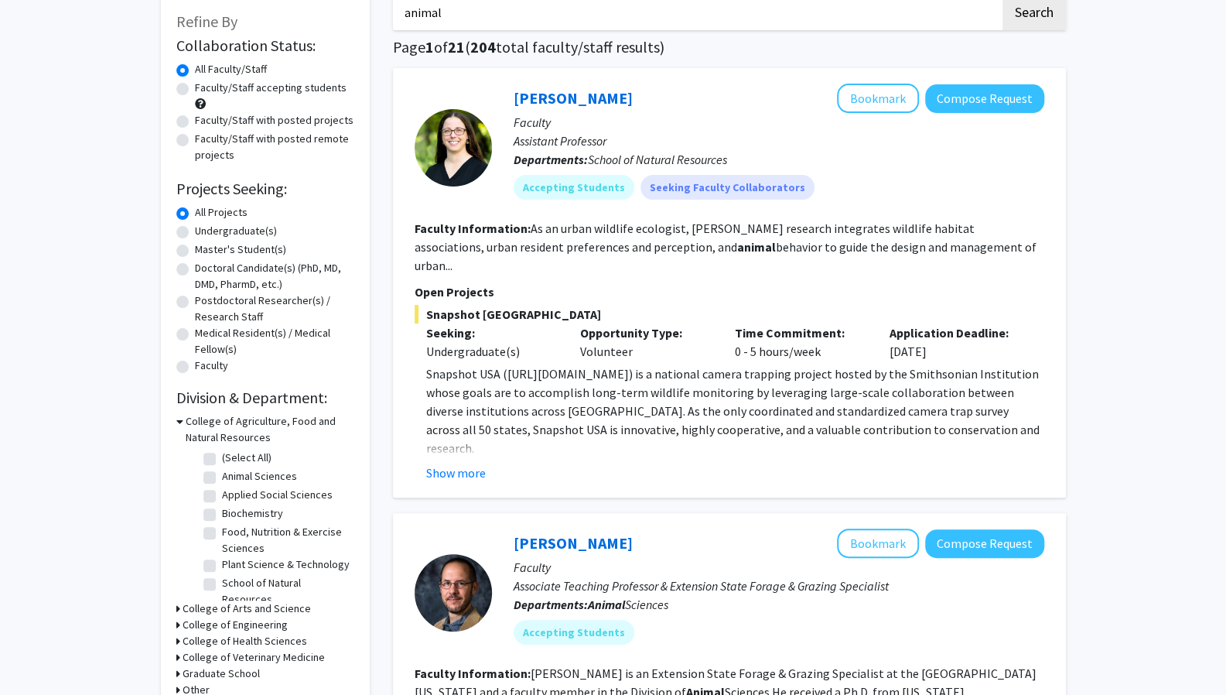
scroll to position [90, 0]
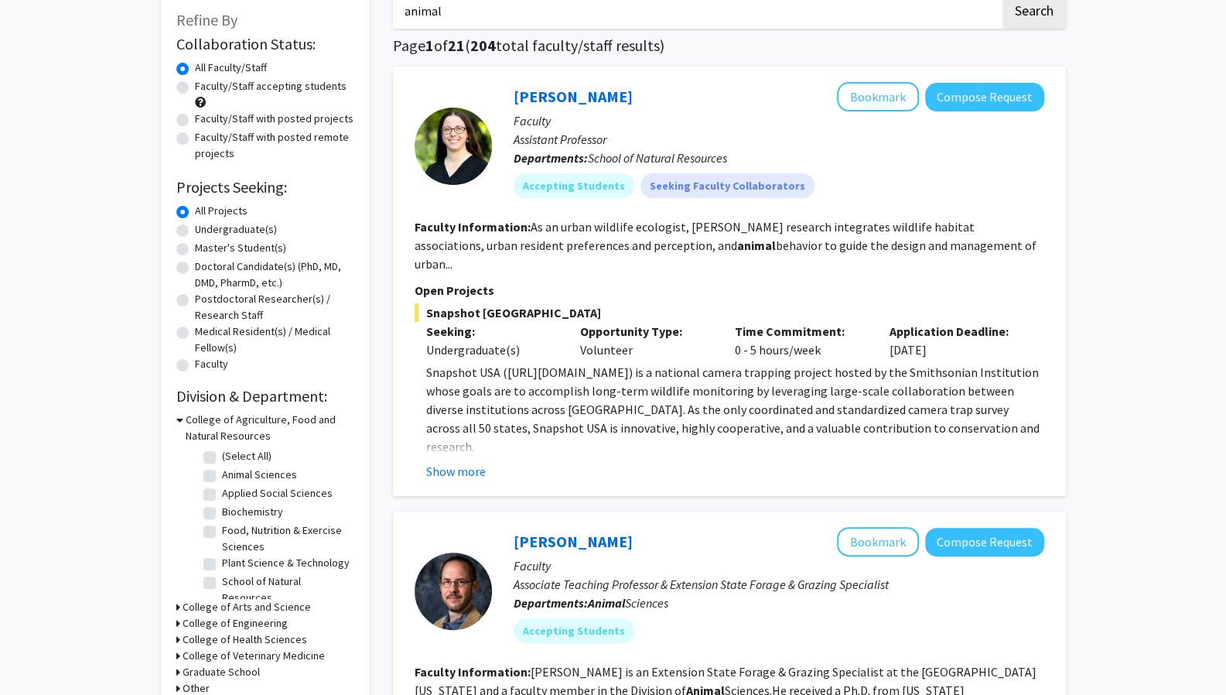
click at [195, 89] on label "Faculty/Staff accepting students" at bounding box center [271, 86] width 152 height 16
click at [195, 88] on input "Faculty/Staff accepting students" at bounding box center [200, 83] width 10 height 10
radio input "true"
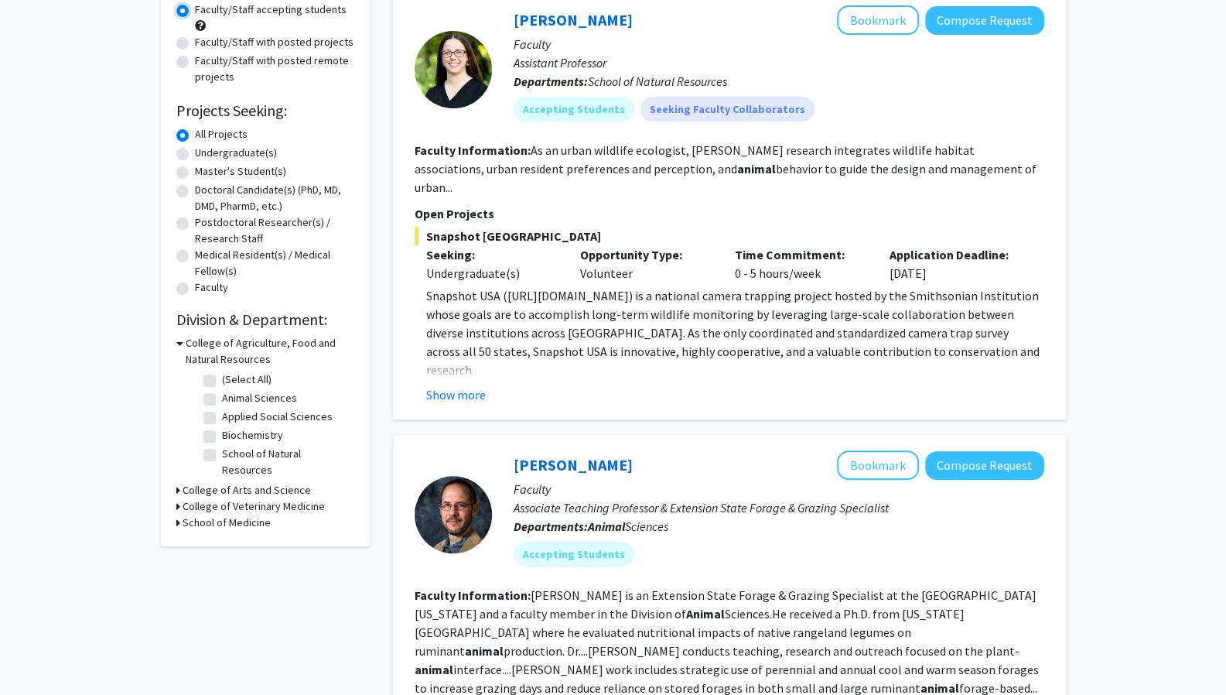
scroll to position [171, 0]
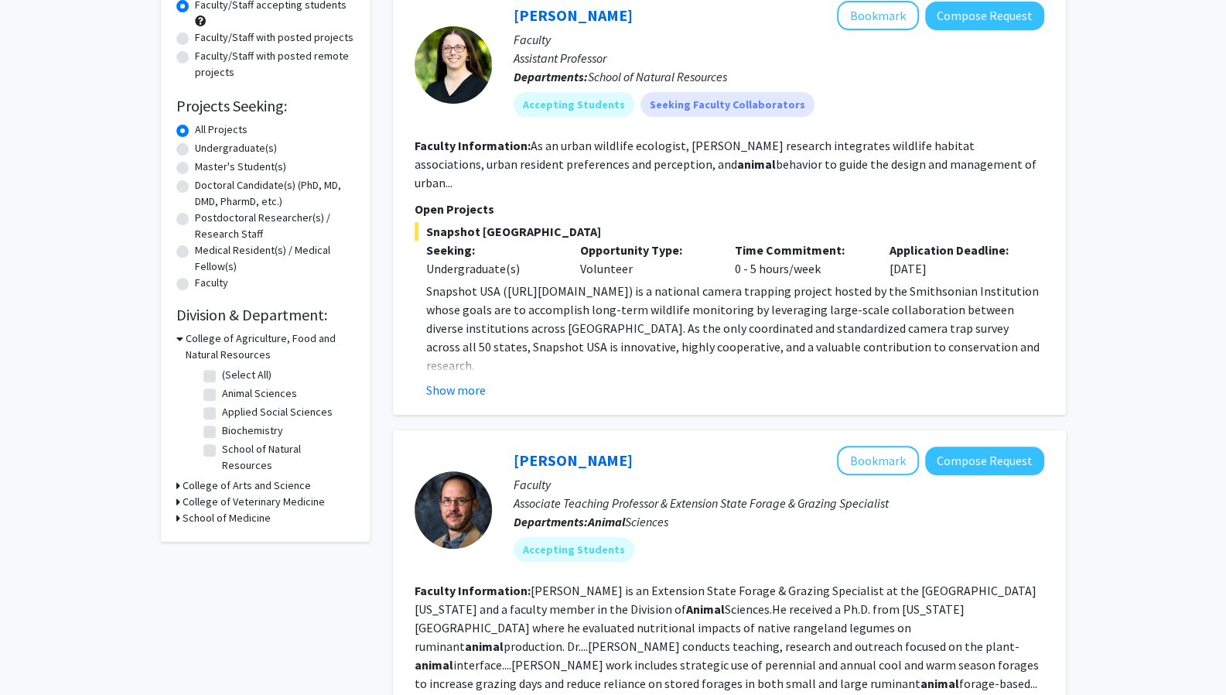
click at [195, 144] on label "Undergraduate(s)" at bounding box center [236, 148] width 82 height 16
click at [195, 144] on input "Undergraduate(s)" at bounding box center [200, 145] width 10 height 10
radio input "true"
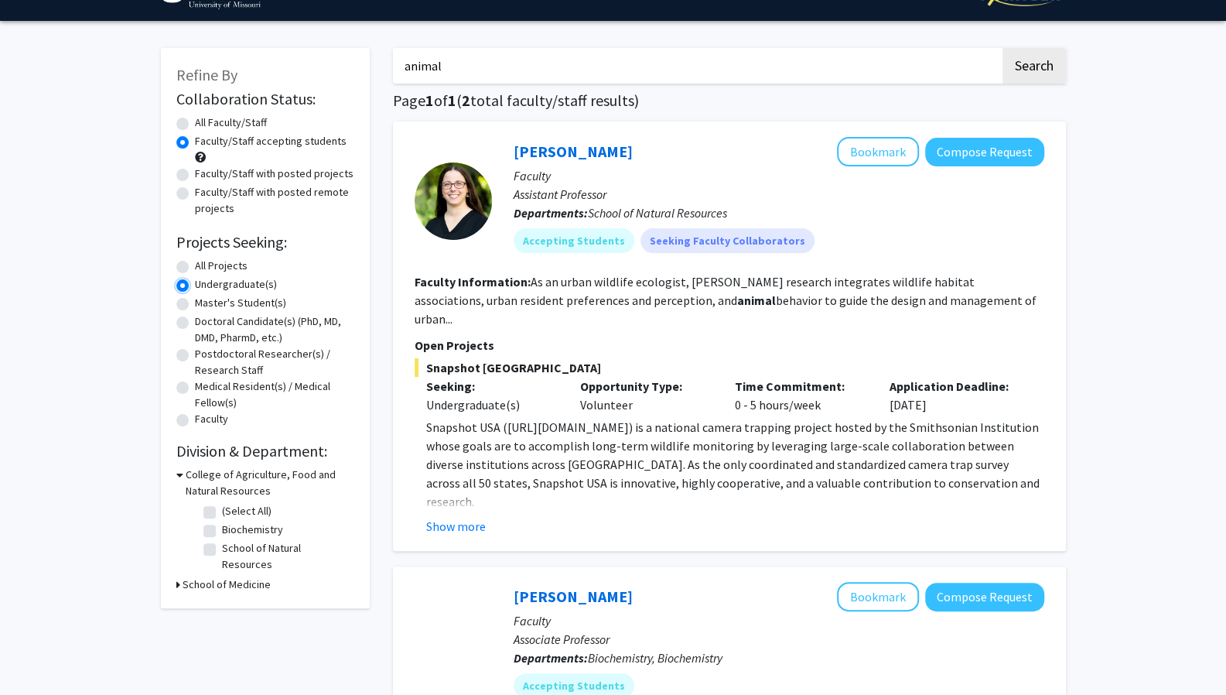
scroll to position [34, 0]
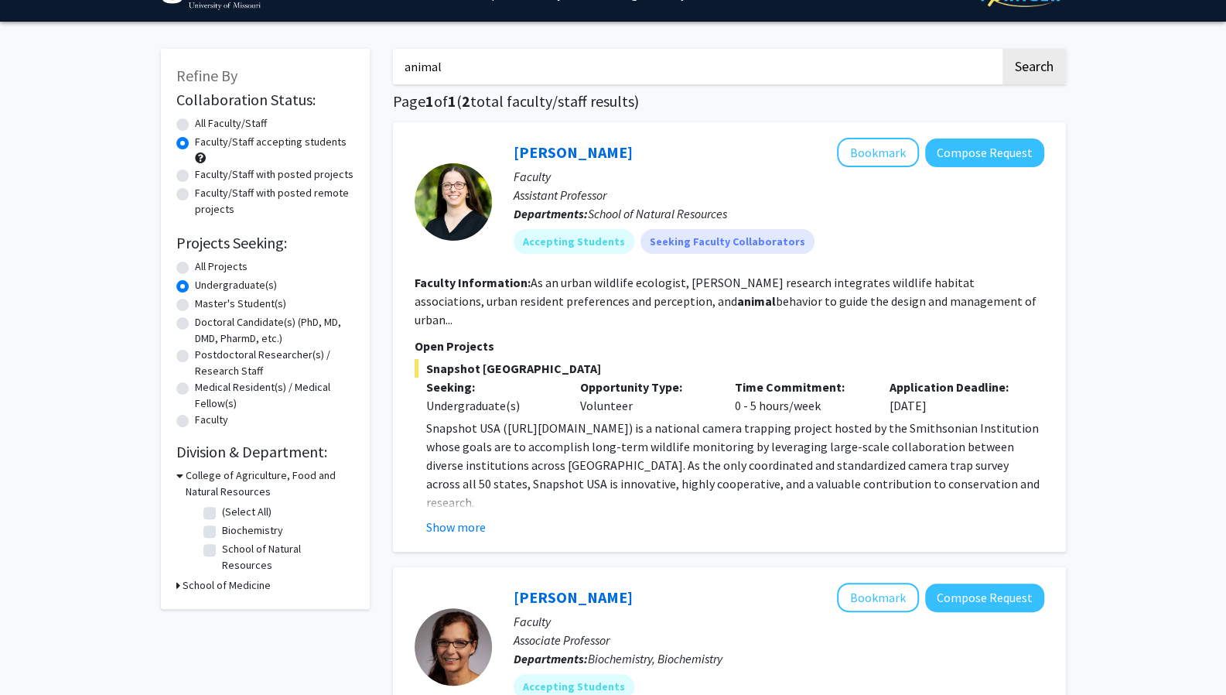
drag, startPoint x: 459, startPoint y: 72, endPoint x: 405, endPoint y: 72, distance: 54.1
click at [405, 72] on input "animal" at bounding box center [696, 67] width 607 height 36
type input "joint"
click at [1002, 49] on button "Search" at bounding box center [1033, 67] width 63 height 36
radio input "true"
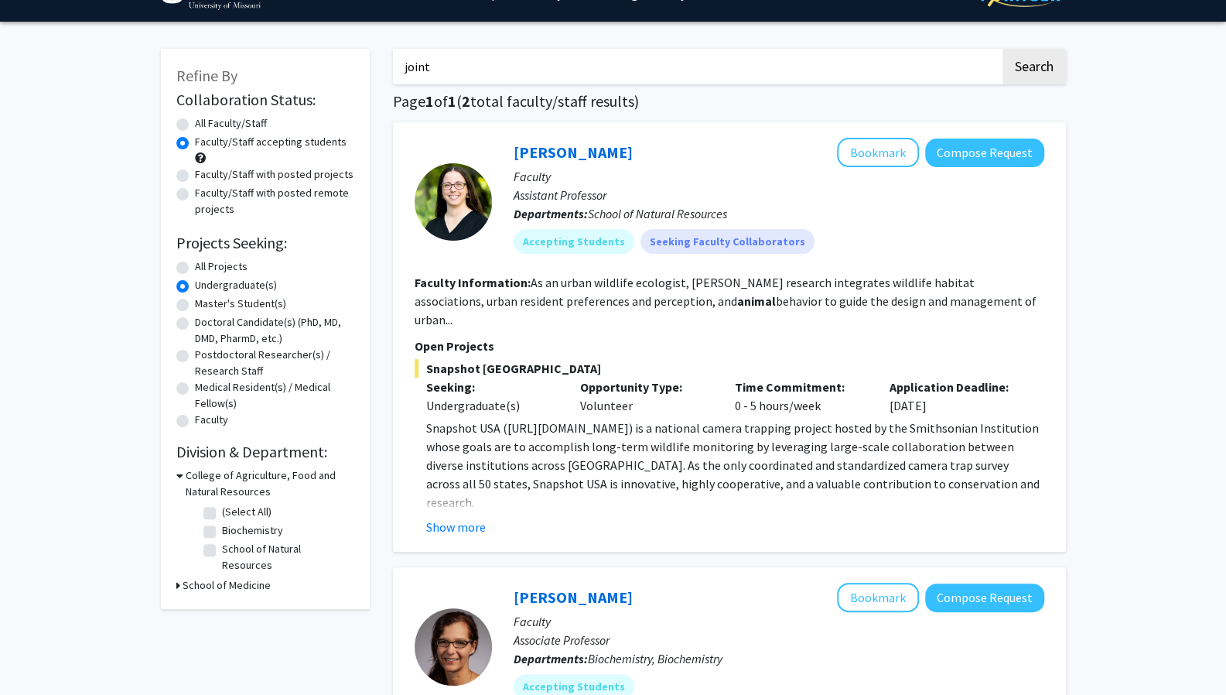
radio input "true"
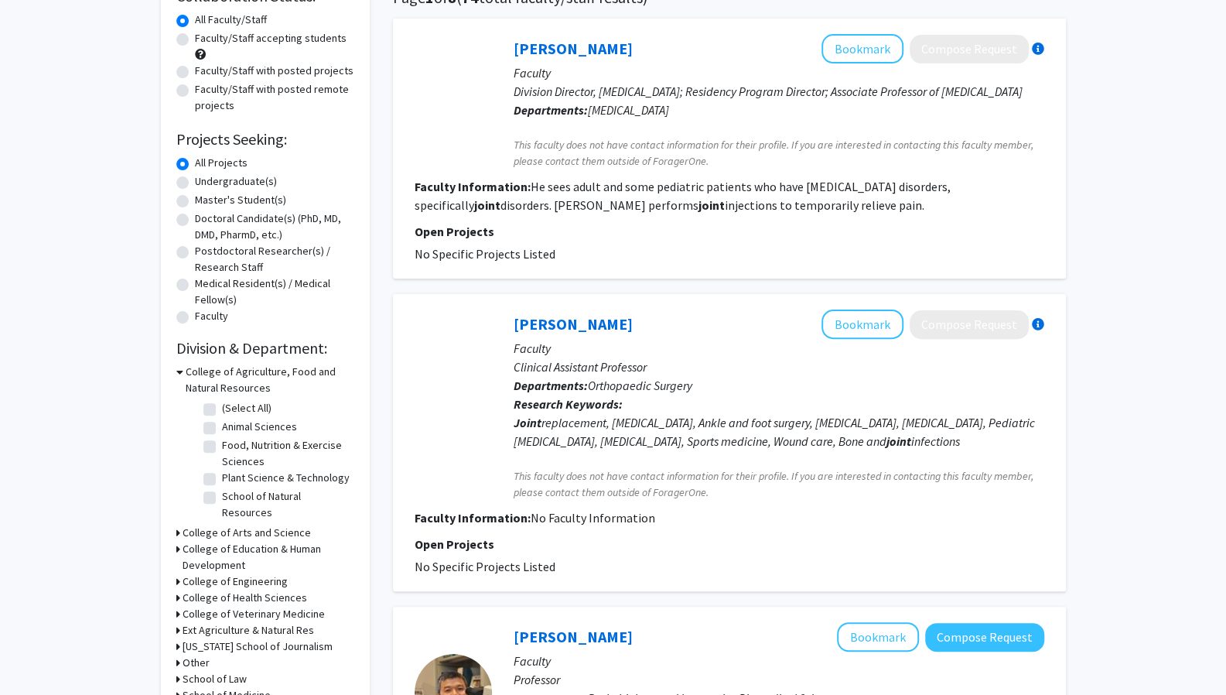
scroll to position [142, 0]
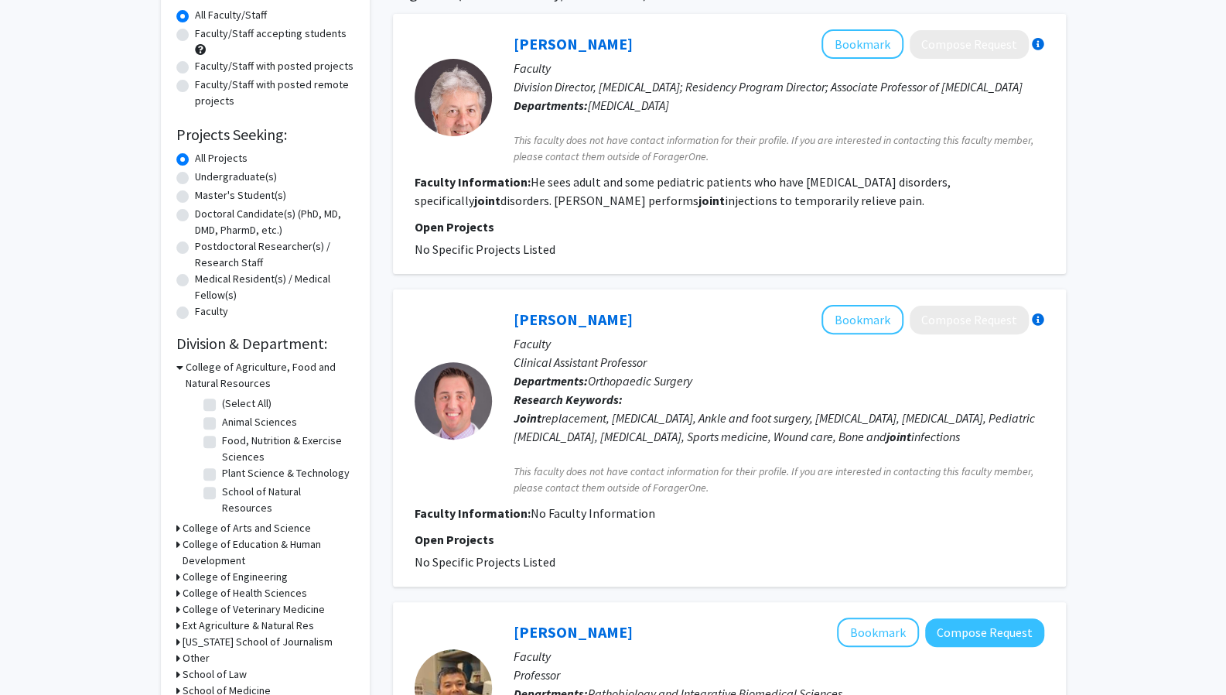
click at [222, 425] on label "Animal Sciences" at bounding box center [259, 422] width 75 height 16
click at [222, 424] on input "Animal Sciences" at bounding box center [227, 419] width 10 height 10
checkbox input "true"
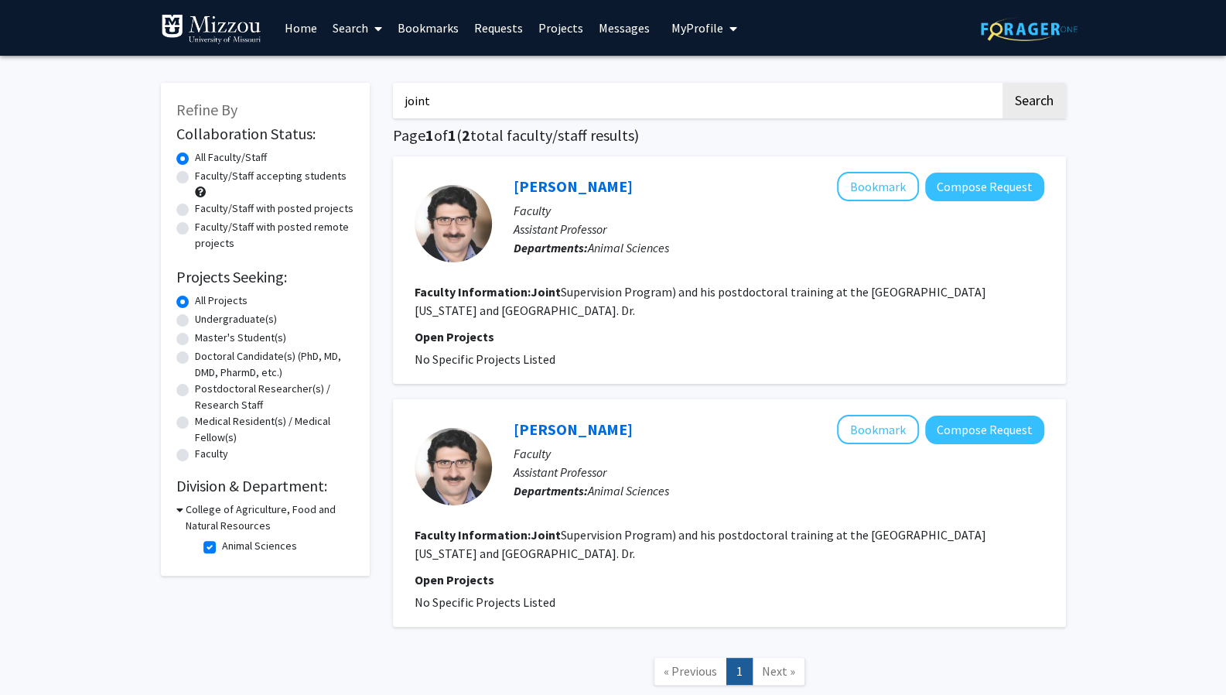
click at [195, 319] on label "Undergraduate(s)" at bounding box center [236, 319] width 82 height 16
click at [195, 319] on input "Undergraduate(s)" at bounding box center [200, 316] width 10 height 10
radio input "true"
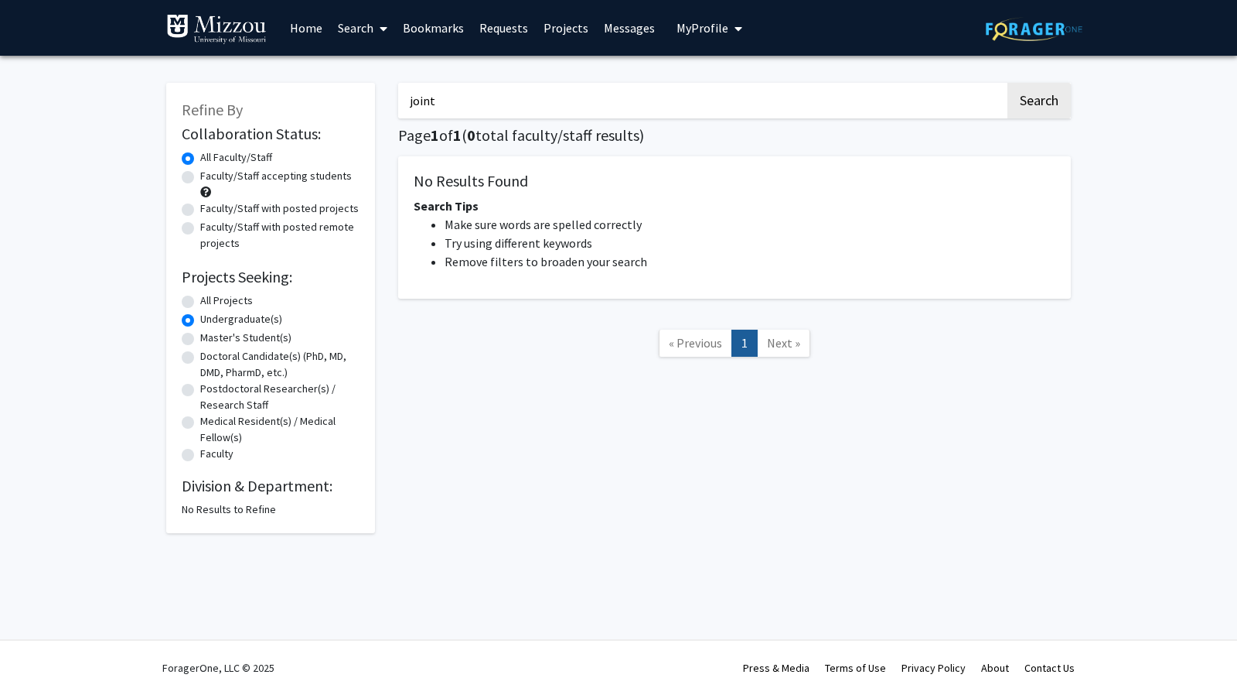
click at [200, 298] on label "All Projects" at bounding box center [226, 300] width 53 height 16
click at [200, 298] on input "All Projects" at bounding box center [205, 297] width 10 height 10
radio input "true"
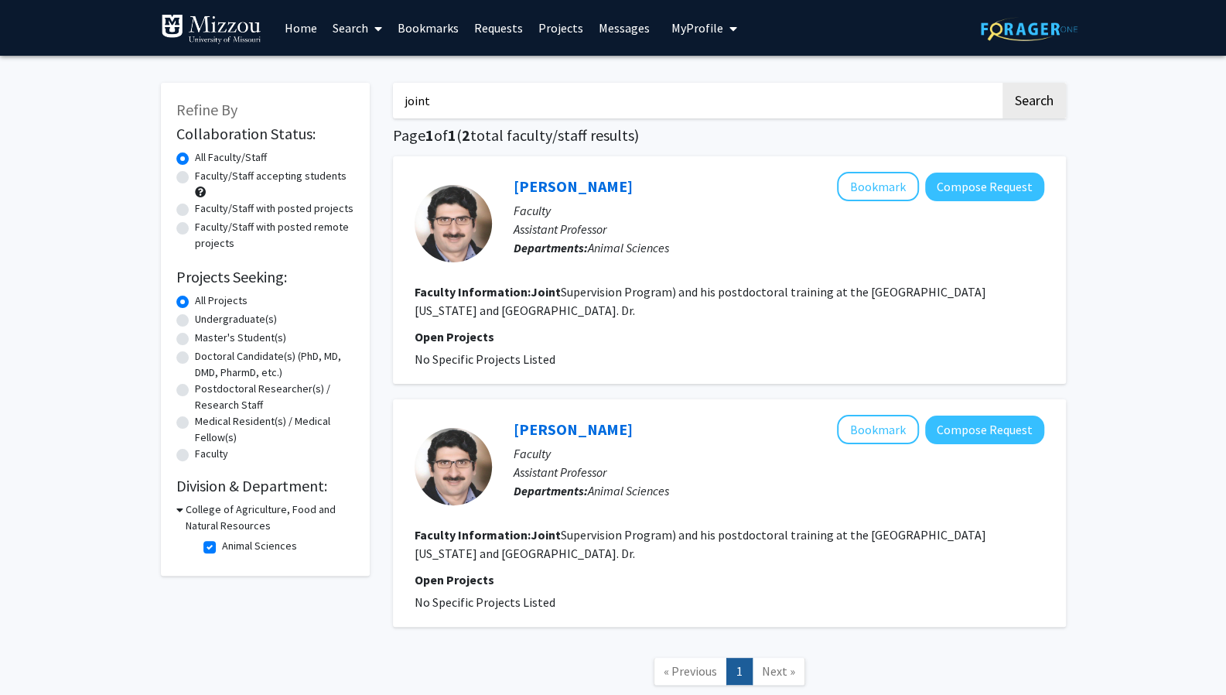
click at [209, 316] on label "Undergraduate(s)" at bounding box center [236, 319] width 82 height 16
click at [205, 316] on input "Undergraduate(s)" at bounding box center [200, 316] width 10 height 10
radio input "true"
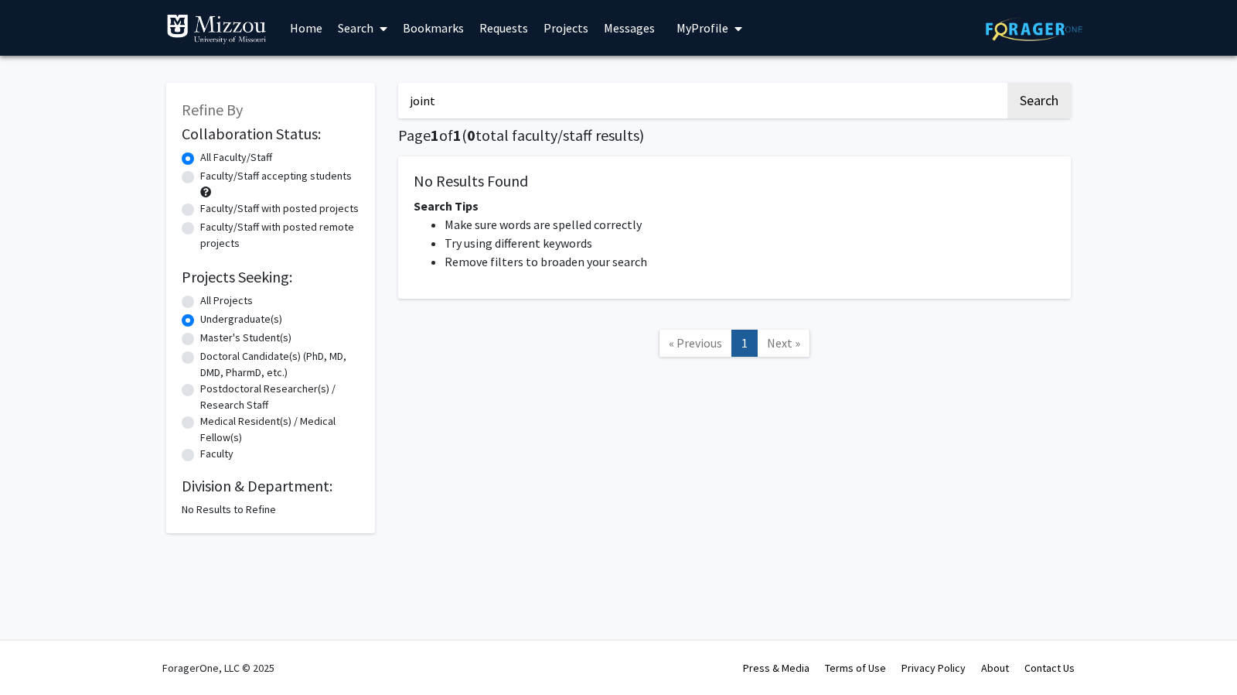
drag, startPoint x: 905, startPoint y: 123, endPoint x: 812, endPoint y: 107, distance: 94.2
click at [812, 107] on div "joint Search Page 1 of 1 ( 0 total faculty/staff results) No Results Found Sear…" at bounding box center [735, 300] width 696 height 466
click at [812, 107] on input "joint" at bounding box center [701, 101] width 607 height 36
drag, startPoint x: 812, startPoint y: 107, endPoint x: 563, endPoint y: 119, distance: 249.3
click at [563, 119] on div "joint Search Page 1 of 1 ( 0 total faculty/staff results) No Results Found Sear…" at bounding box center [735, 300] width 696 height 466
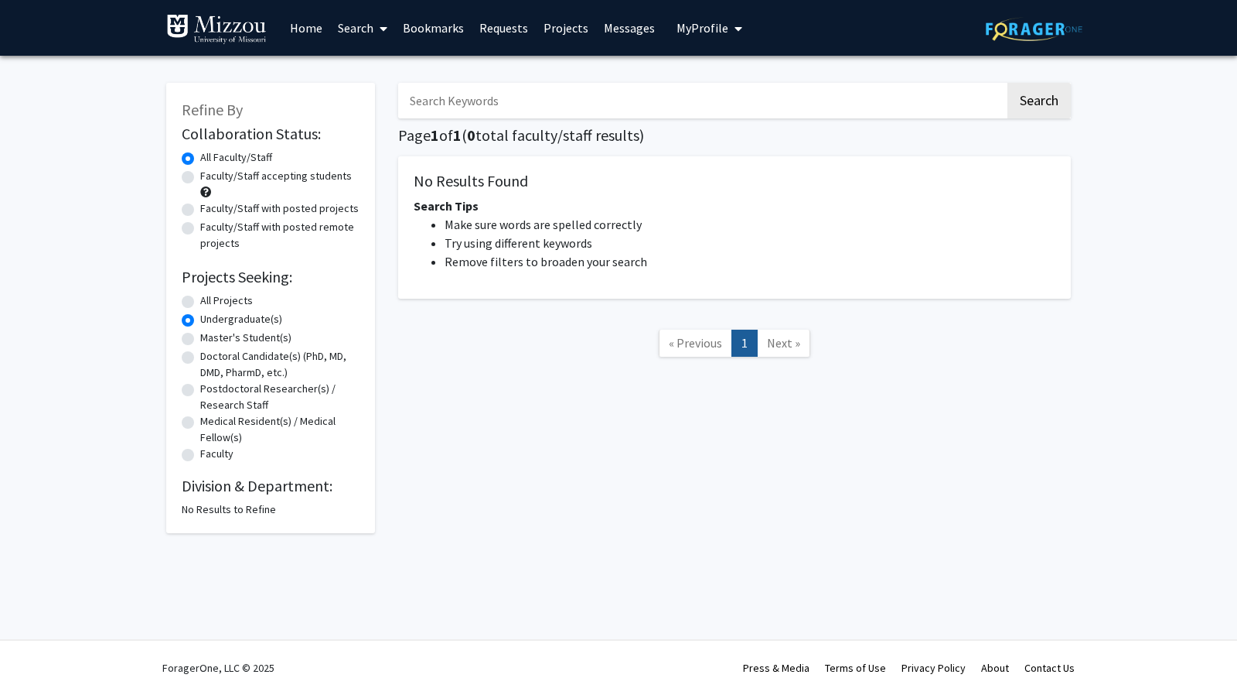
click at [1008, 83] on button "Search" at bounding box center [1039, 101] width 63 height 36
radio input "true"
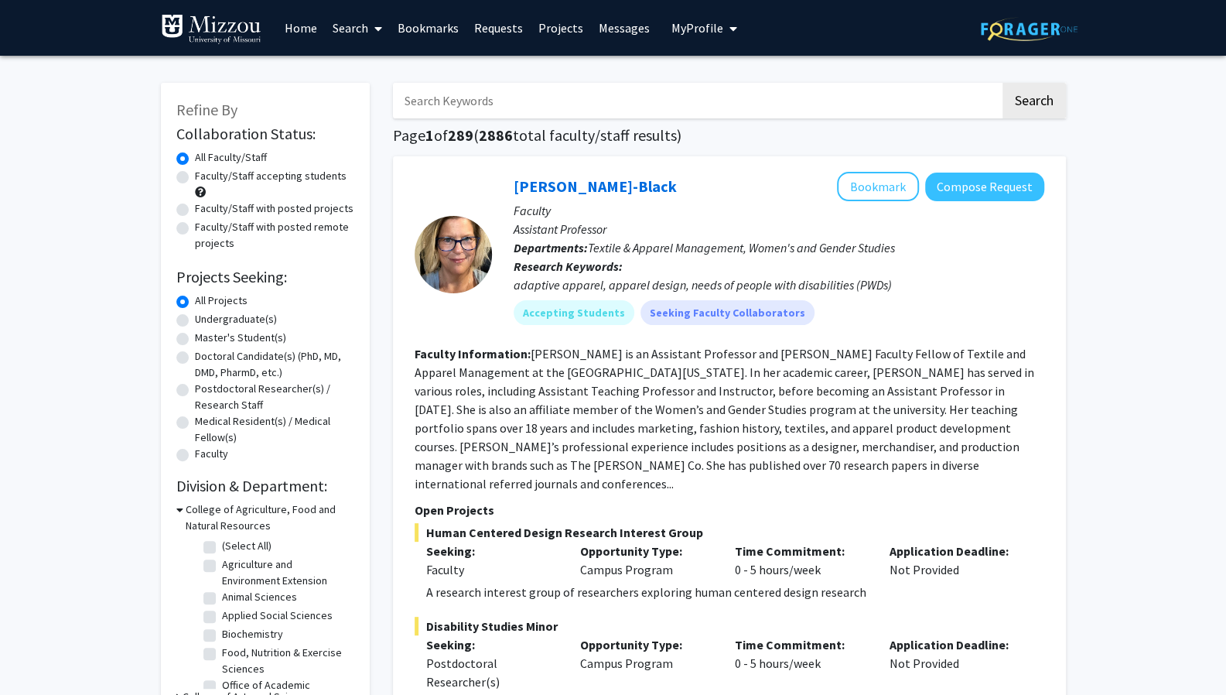
click at [242, 176] on label "Faculty/Staff accepting students" at bounding box center [271, 176] width 152 height 16
click at [205, 176] on input "Faculty/Staff accepting students" at bounding box center [200, 173] width 10 height 10
radio input "true"
click at [237, 320] on label "Undergraduate(s)" at bounding box center [236, 319] width 82 height 16
click at [205, 320] on input "Undergraduate(s)" at bounding box center [200, 316] width 10 height 10
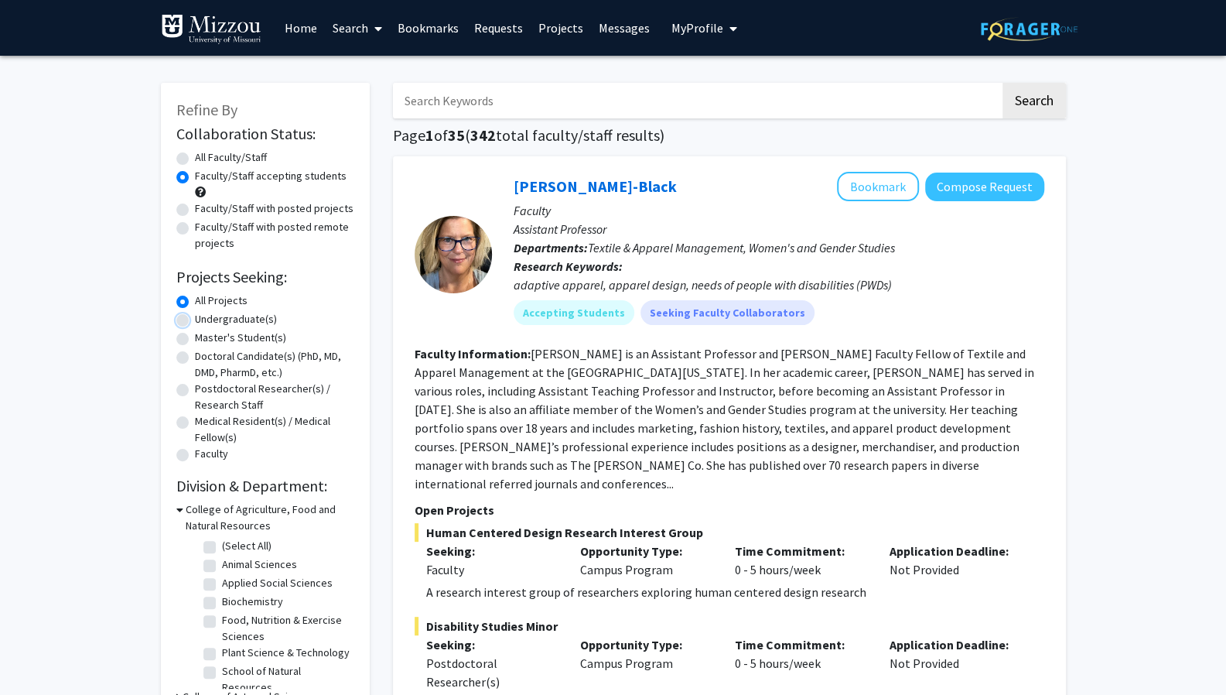
radio input "true"
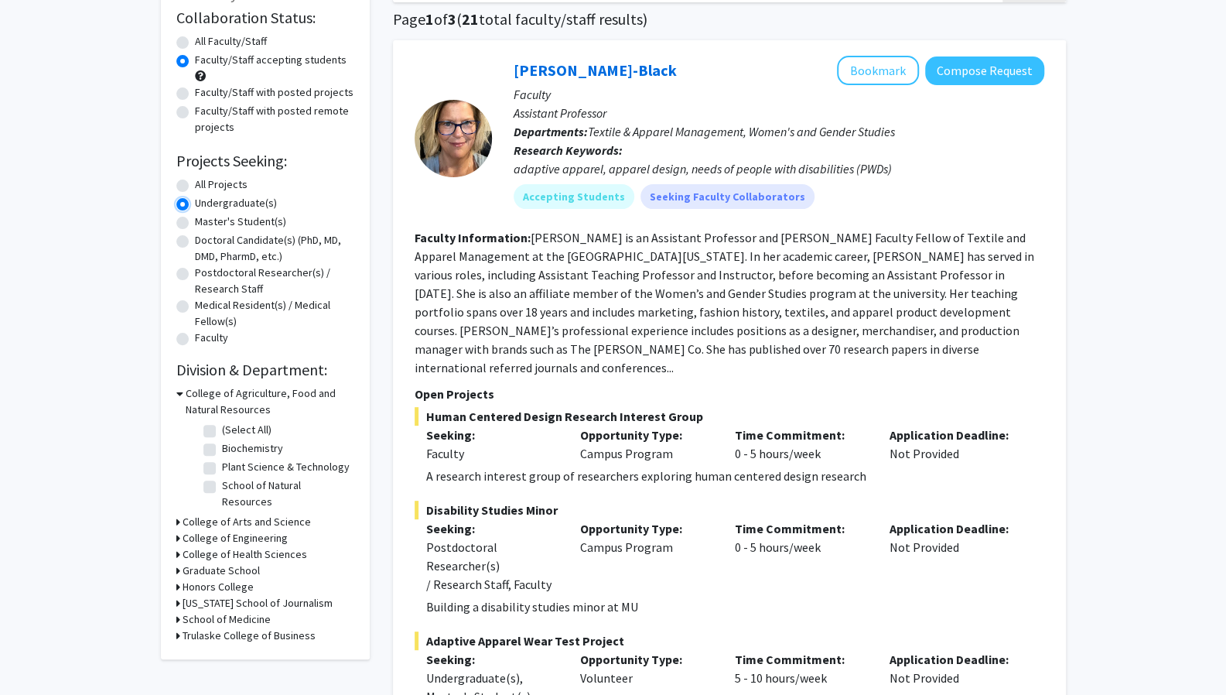
scroll to position [118, 0]
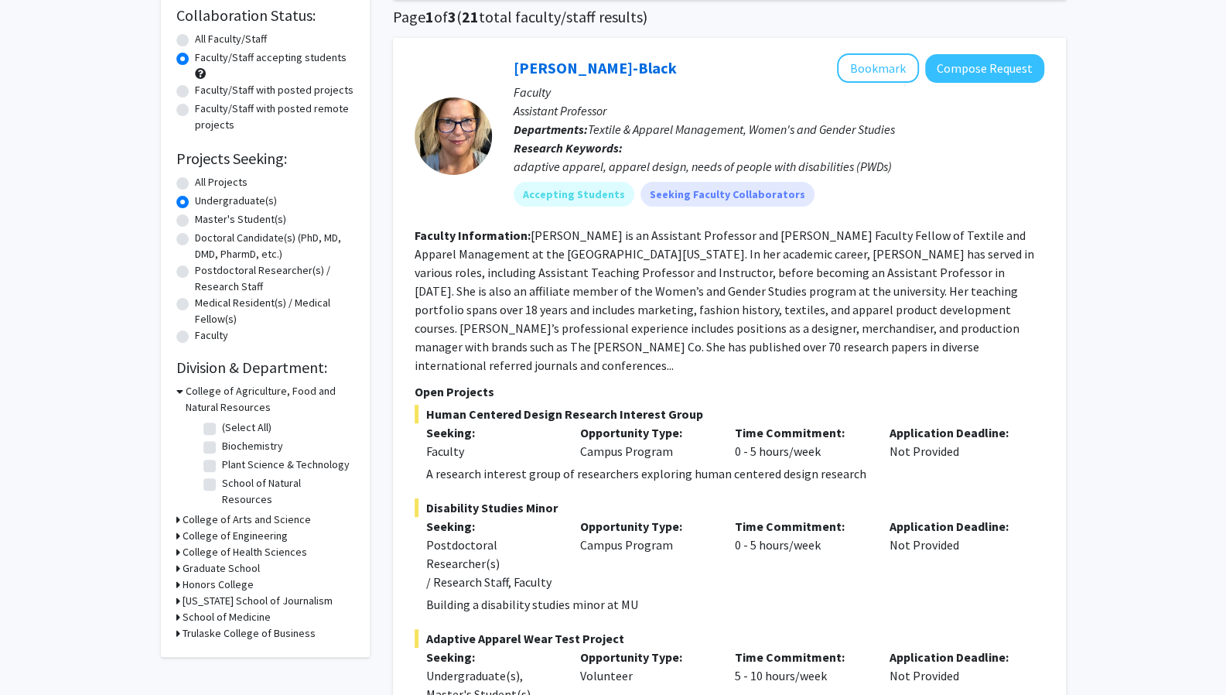
click at [176, 391] on icon at bounding box center [179, 391] width 7 height 16
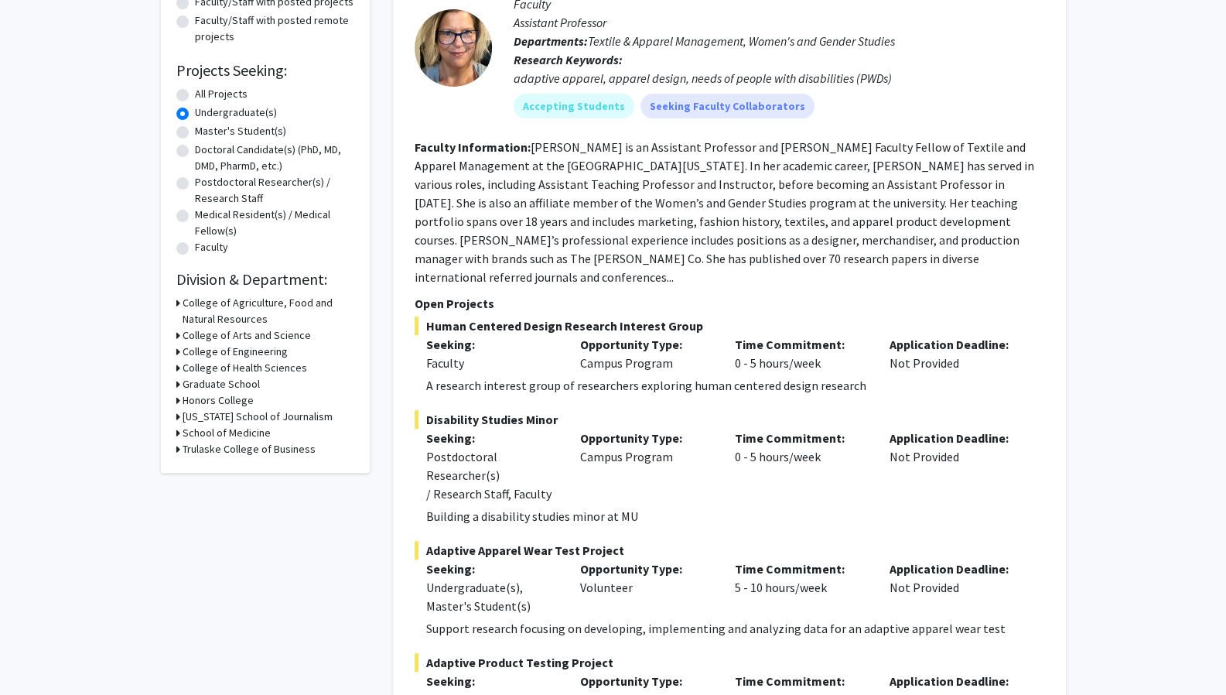
scroll to position [206, 0]
click at [175, 298] on div "Refine By Collaboration Status: Collaboration Status All Faculty/Staff Collabor…" at bounding box center [265, 174] width 209 height 596
click at [177, 302] on icon at bounding box center [178, 303] width 4 height 16
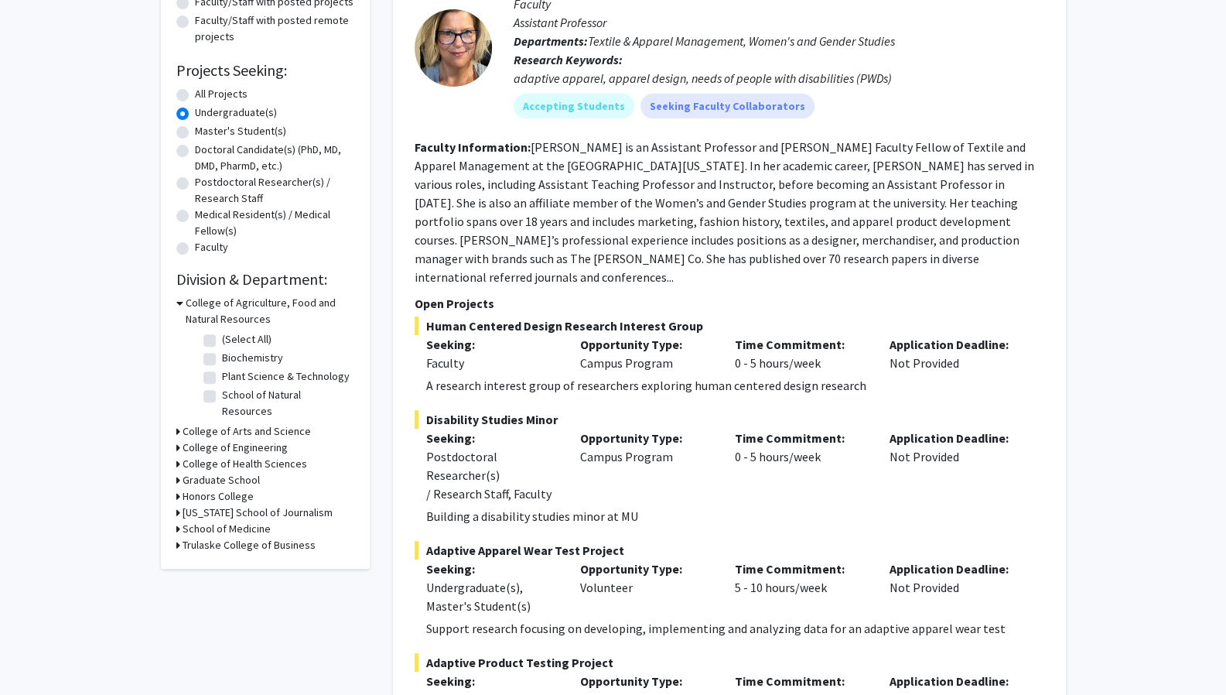
click at [175, 415] on div "Refine By Collaboration Status: Collaboration Status All Faculty/Staff Collabor…" at bounding box center [265, 222] width 209 height 692
click at [178, 423] on icon at bounding box center [178, 431] width 4 height 16
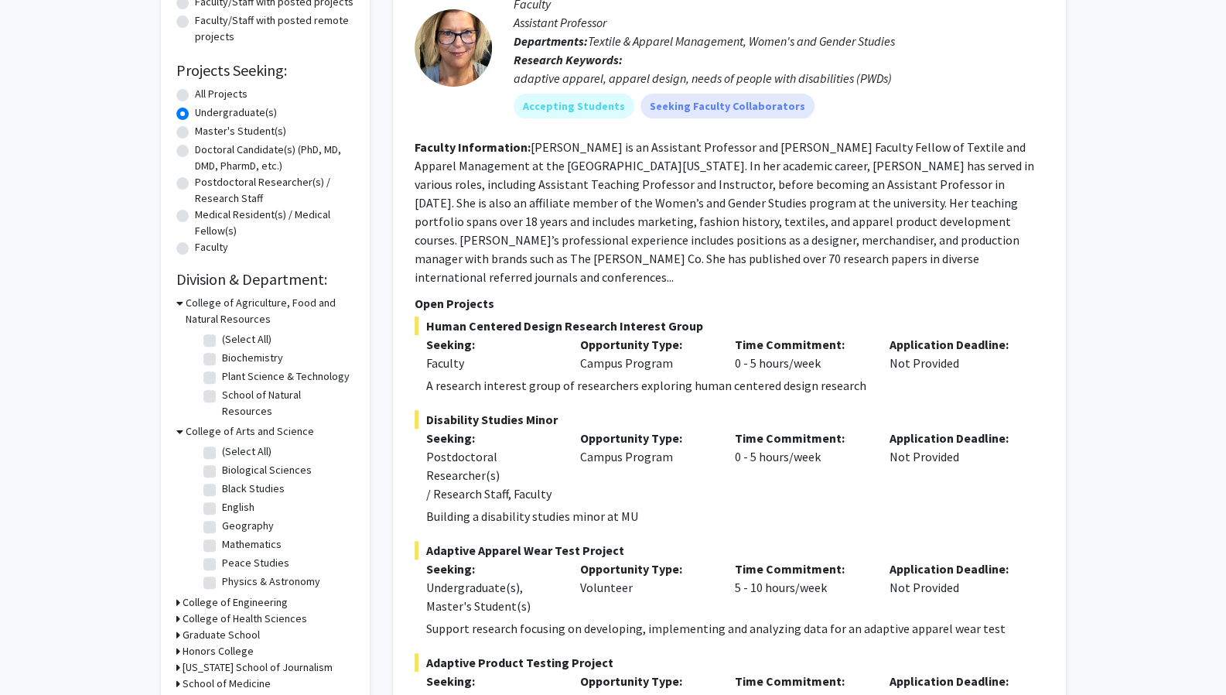
click at [177, 423] on icon at bounding box center [179, 431] width 7 height 16
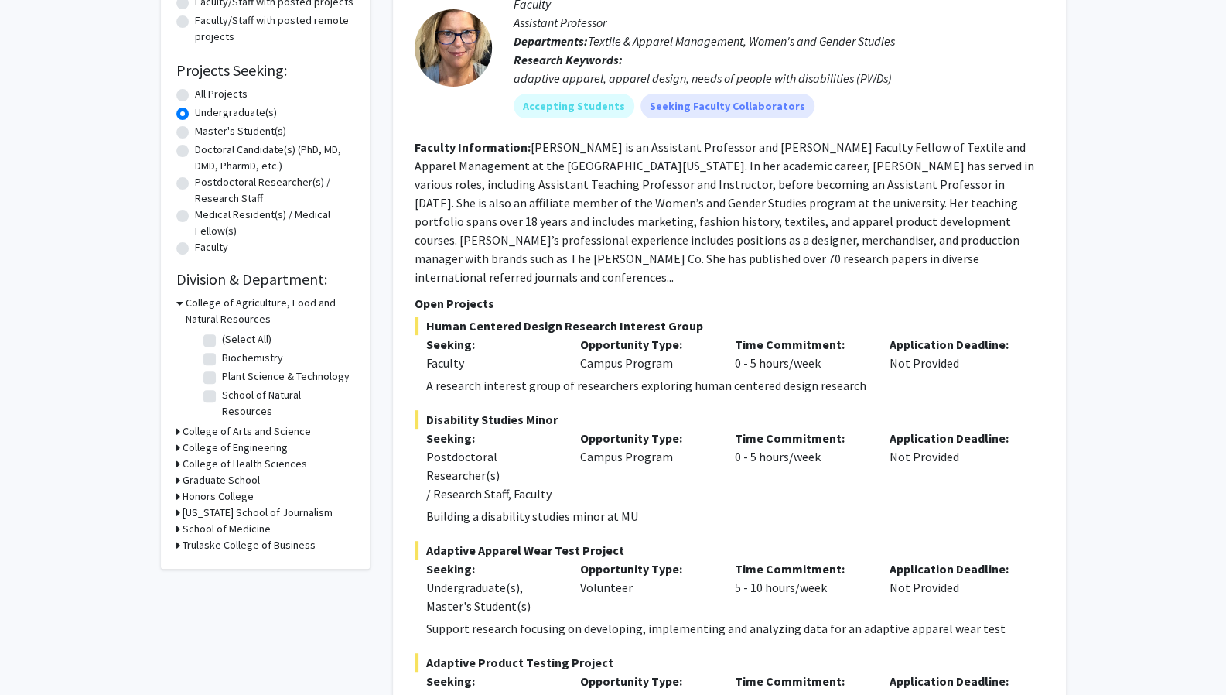
click at [178, 456] on icon at bounding box center [178, 464] width 4 height 16
click at [178, 456] on icon at bounding box center [179, 464] width 7 height 16
click at [176, 472] on icon at bounding box center [178, 480] width 4 height 16
click at [176, 472] on icon at bounding box center [179, 480] width 7 height 16
click at [176, 488] on icon at bounding box center [178, 496] width 4 height 16
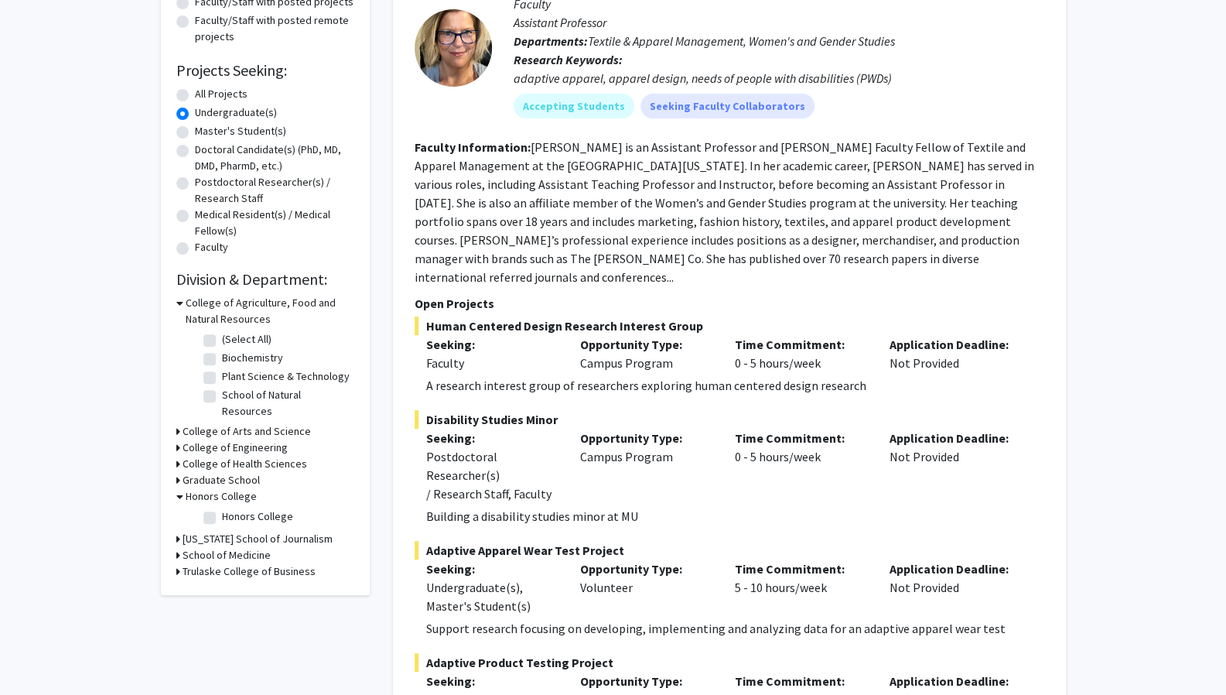
click at [176, 488] on icon at bounding box center [179, 496] width 7 height 16
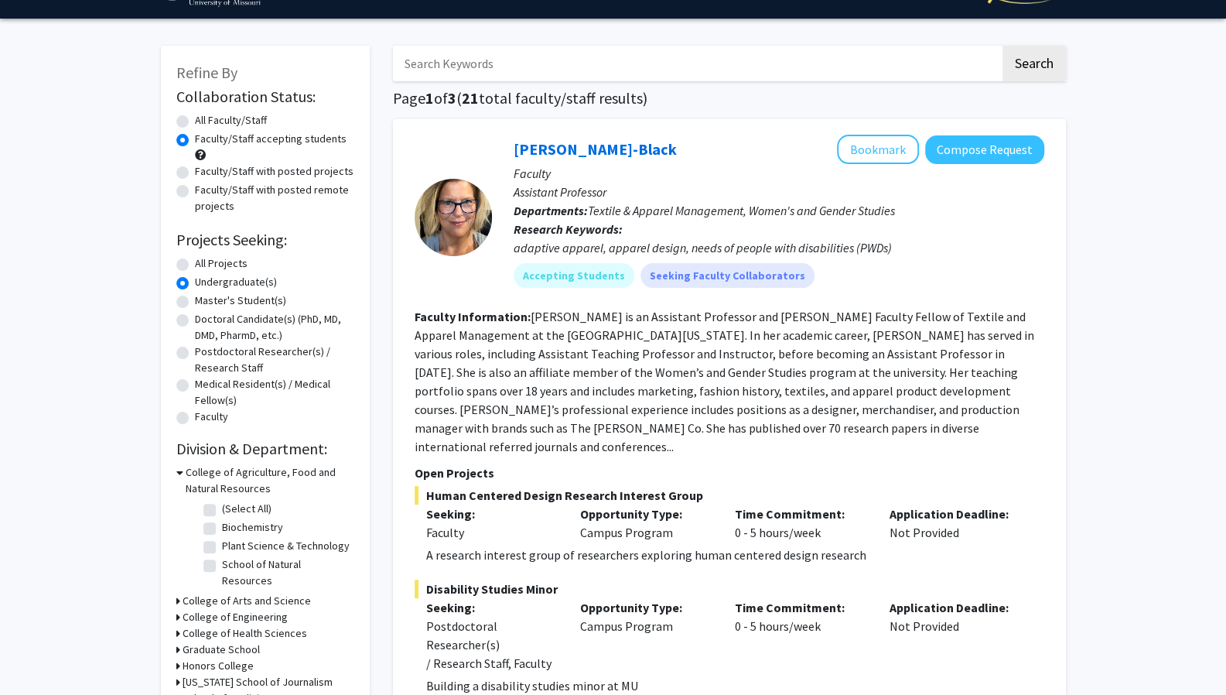
scroll to position [0, 0]
